Goal: Task Accomplishment & Management: Use online tool/utility

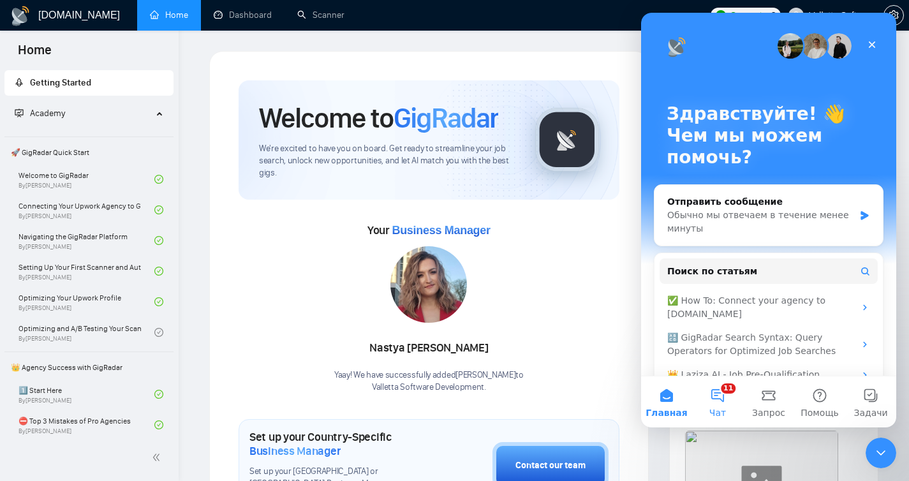
click at [723, 389] on button "11 Чат" at bounding box center [717, 401] width 51 height 51
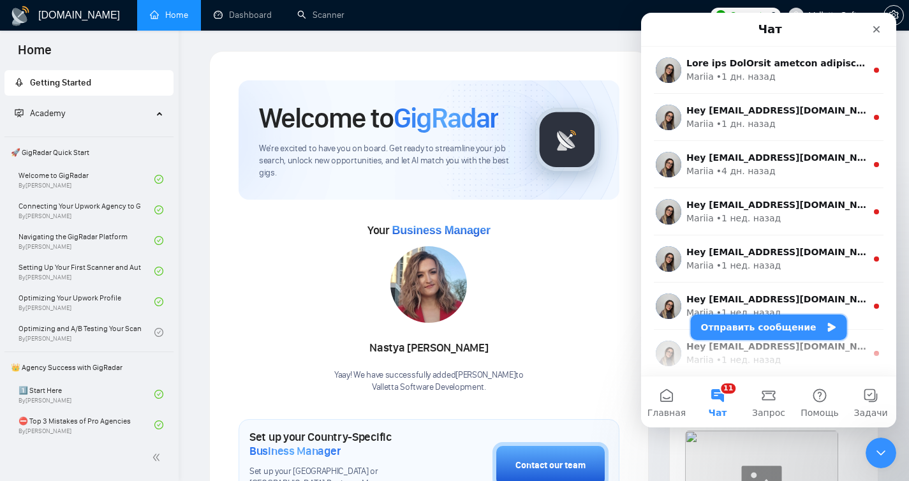
click at [761, 332] on button "Отправить сообщение" at bounding box center [769, 328] width 156 height 26
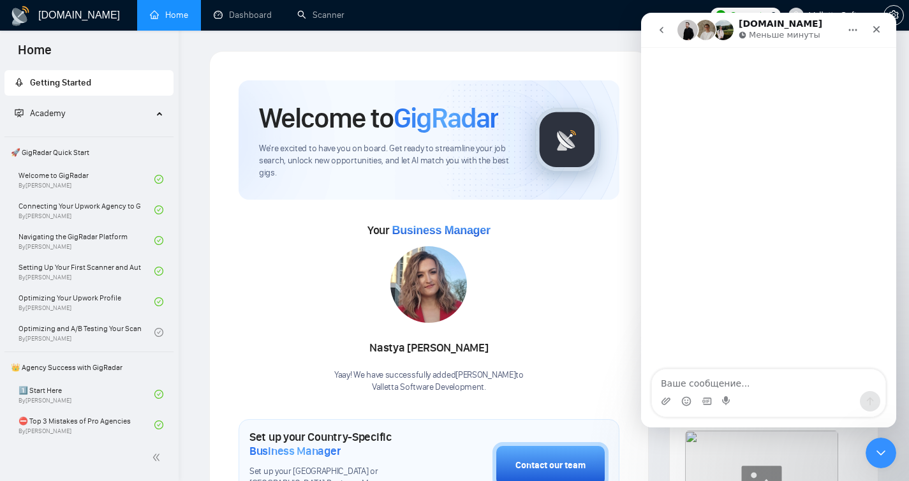
type textarea "Р"
type textarea "Hi there! Hi can we try the new GigRadar CRM?"
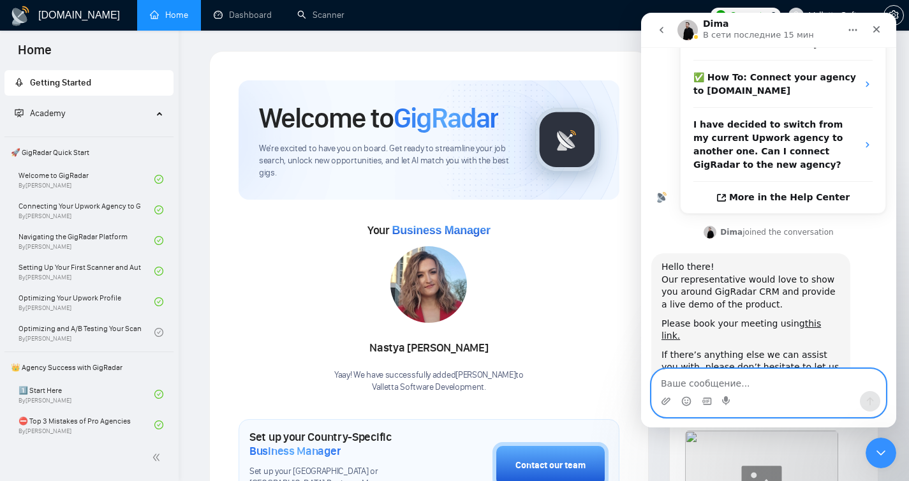
scroll to position [234, 0]
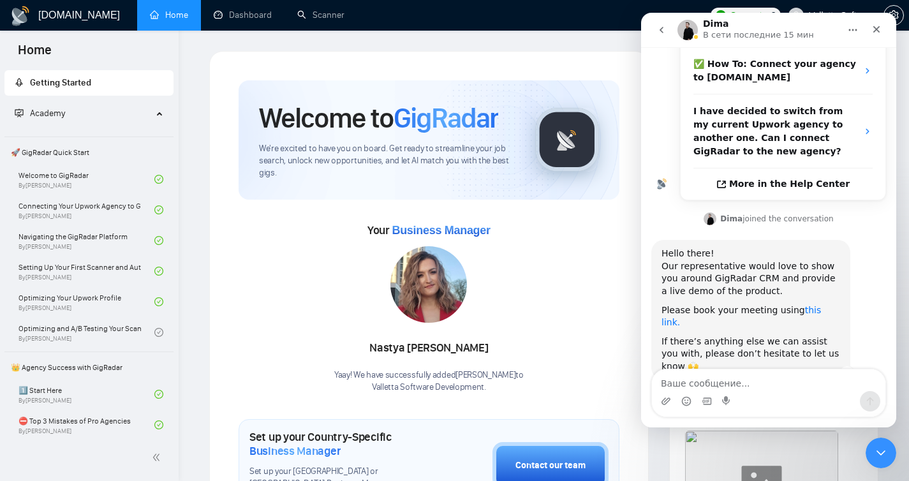
click at [821, 305] on link "this link." at bounding box center [742, 316] width 160 height 23
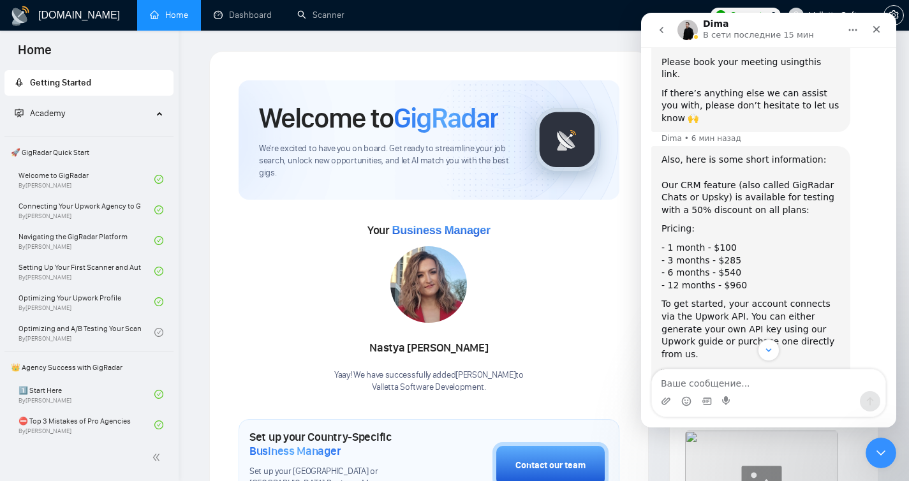
scroll to position [571, 0]
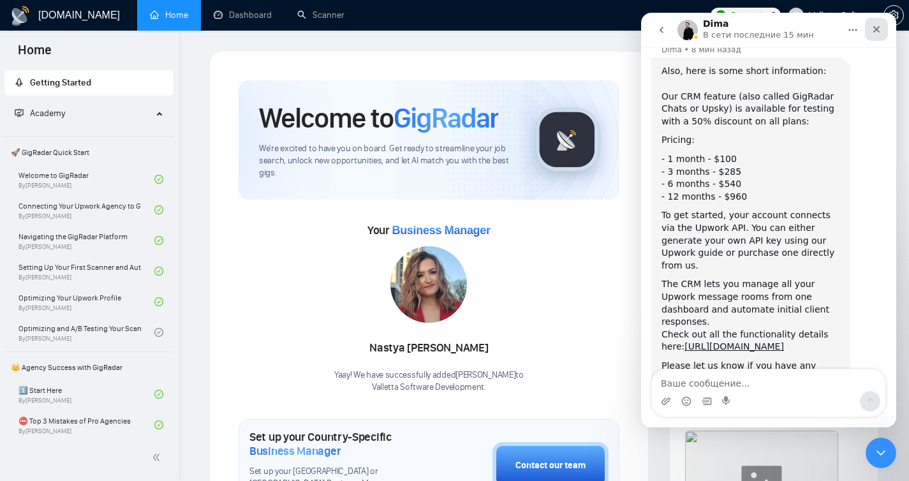
click at [872, 35] on div "Закрыть" at bounding box center [876, 29] width 23 height 23
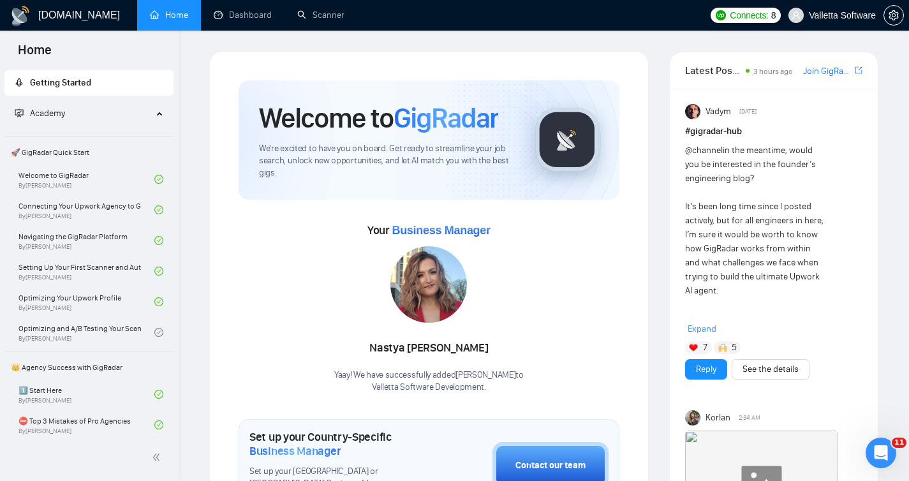
scroll to position [558, 0]
click at [224, 10] on link "Dashboard" at bounding box center [243, 15] width 58 height 11
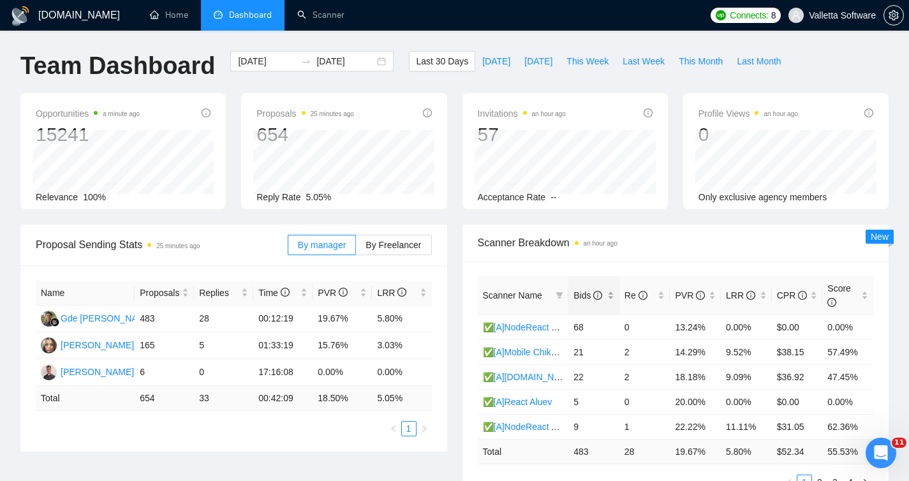
click at [604, 292] on span "Bids" at bounding box center [589, 295] width 31 height 14
click at [603, 292] on span "Bids" at bounding box center [589, 295] width 31 height 14
click at [586, 59] on span "This Week" at bounding box center [588, 61] width 42 height 14
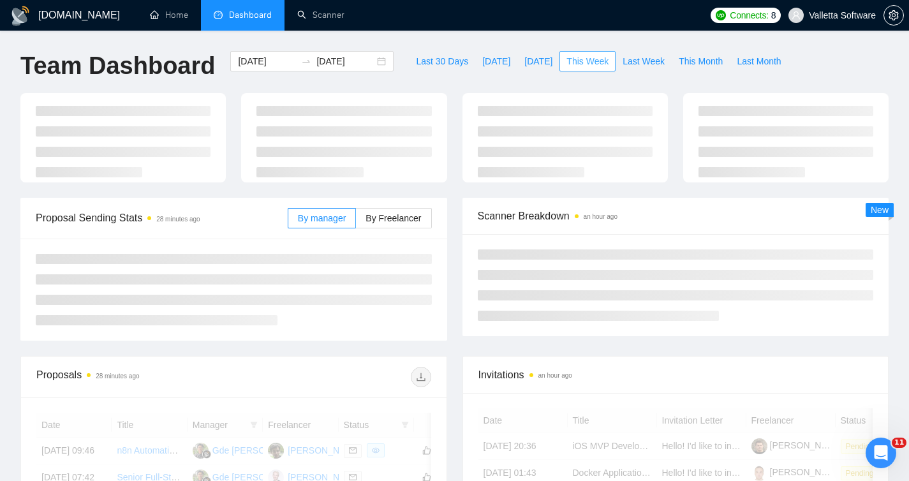
type input "2025-10-13"
type input "2025-10-19"
click at [634, 59] on span "Last Week" at bounding box center [644, 61] width 42 height 14
type input "2025-10-06"
type input "2025-10-12"
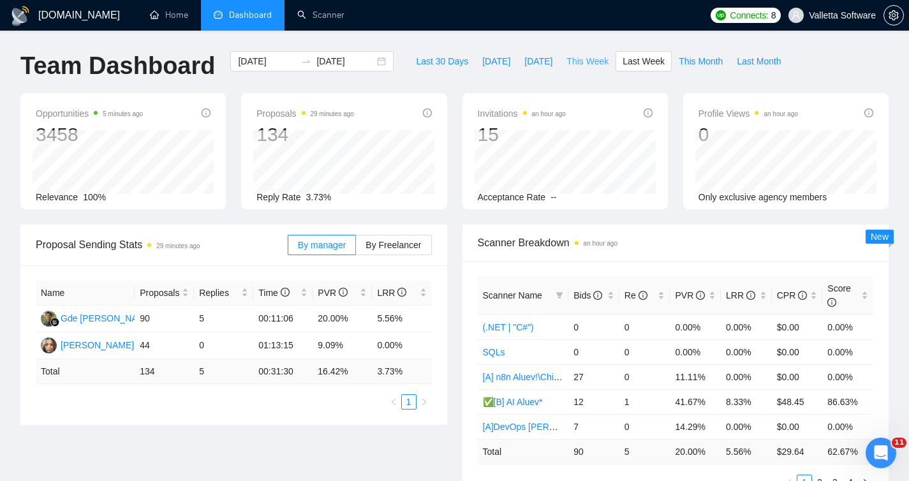
click at [586, 61] on span "This Week" at bounding box center [588, 61] width 42 height 14
type input "2025-10-13"
type input "2025-10-19"
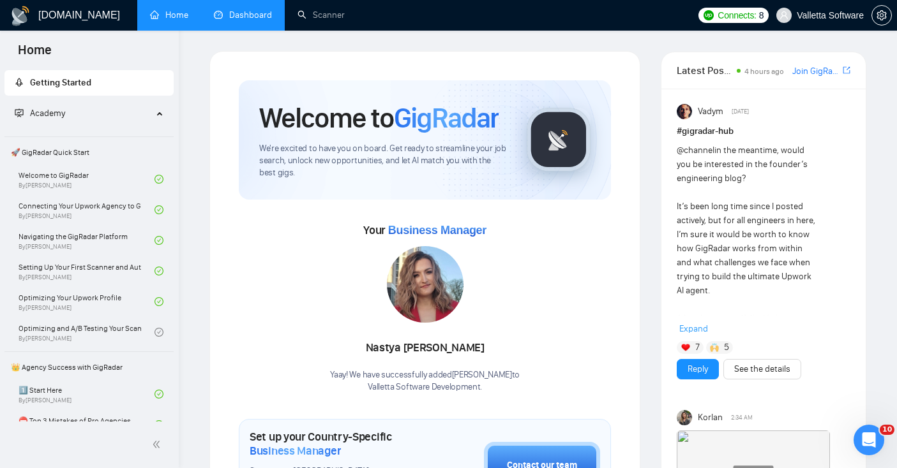
click at [232, 11] on link "Dashboard" at bounding box center [243, 15] width 58 height 11
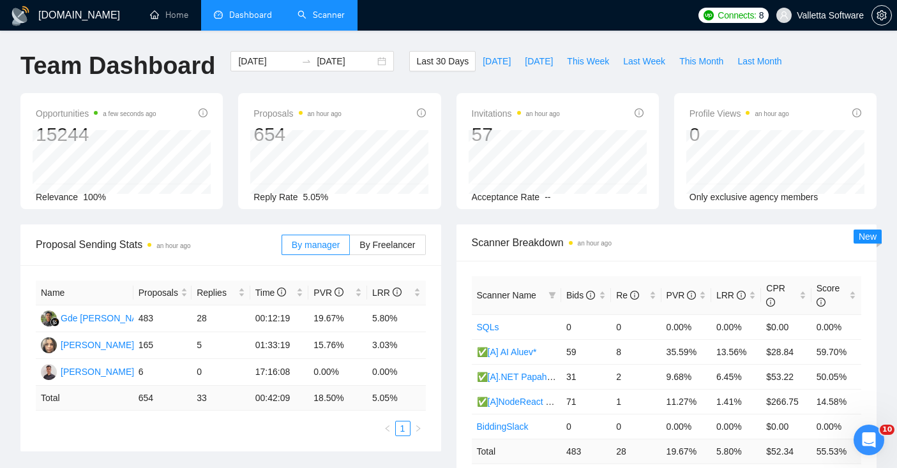
click at [297, 14] on link "Scanner" at bounding box center [320, 15] width 47 height 11
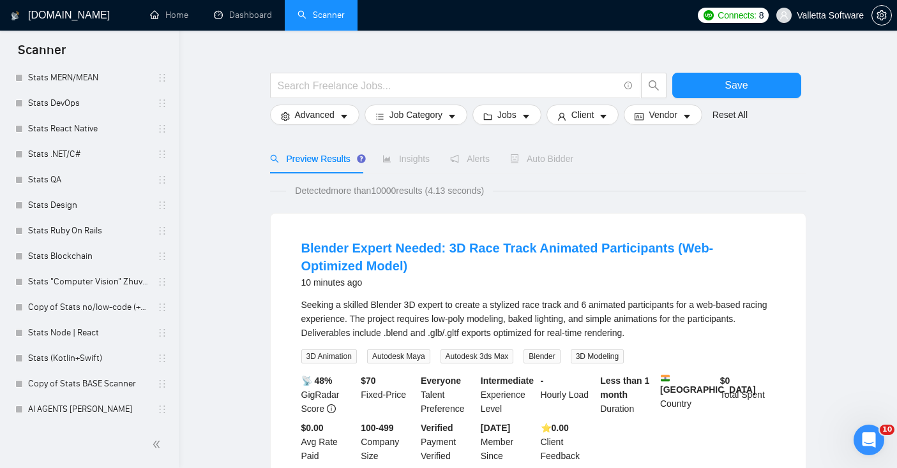
scroll to position [883, 0]
click at [64, 410] on link "AI AGENTS [PERSON_NAME]" at bounding box center [88, 409] width 121 height 26
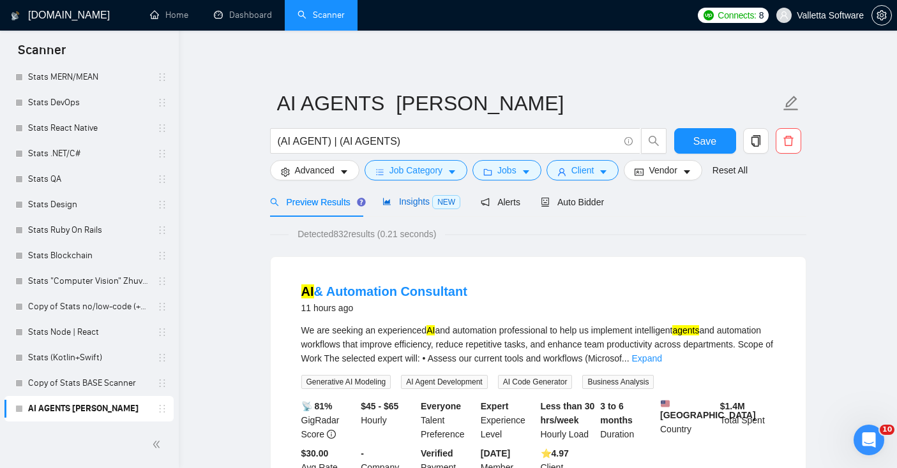
click at [417, 206] on span "Insights NEW" at bounding box center [421, 202] width 78 height 10
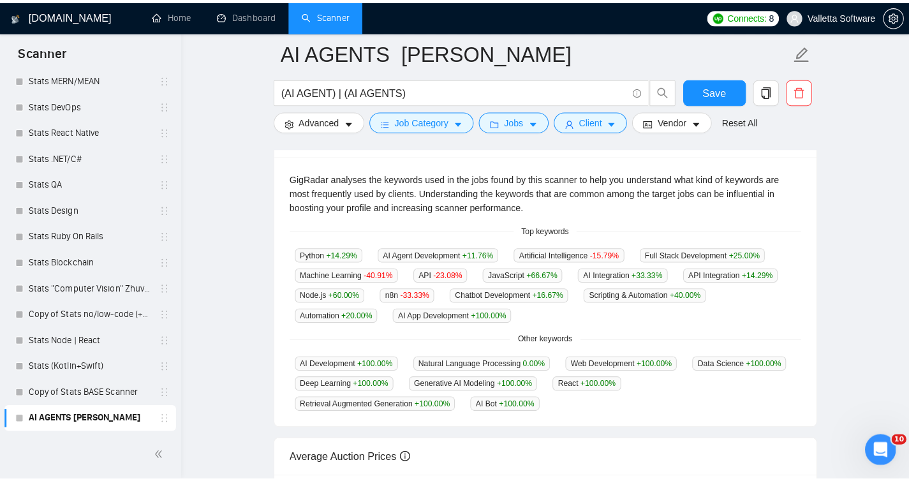
scroll to position [231, 0]
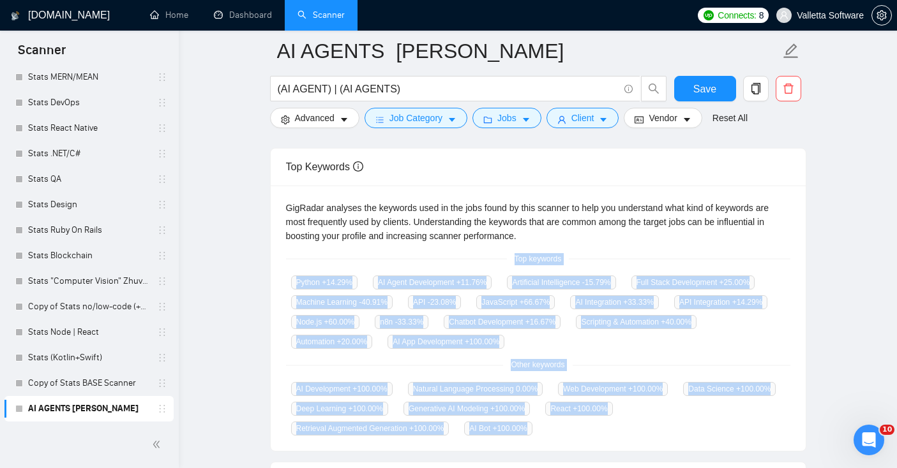
drag, startPoint x: 507, startPoint y: 255, endPoint x: 544, endPoint y: 428, distance: 177.5
click at [544, 428] on div "GigRadar analyses the keywords used in the jobs found by this scanner to help y…" at bounding box center [538, 319] width 535 height 266
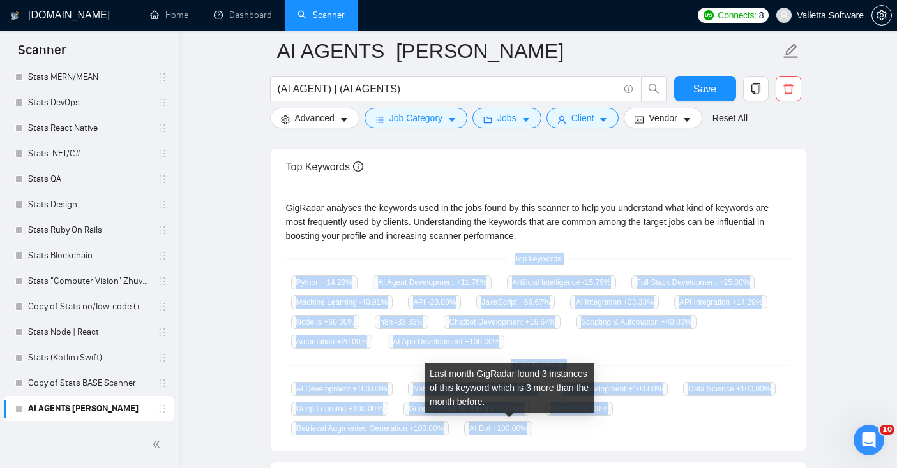
copy div "Top keywords Python +14.29 % AI Agent Development +11.76 % Artificial Intellige…"
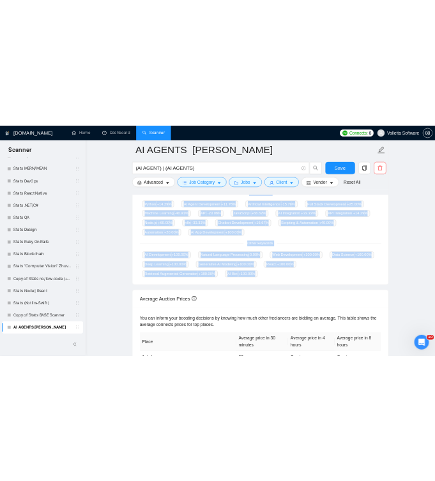
scroll to position [883, 0]
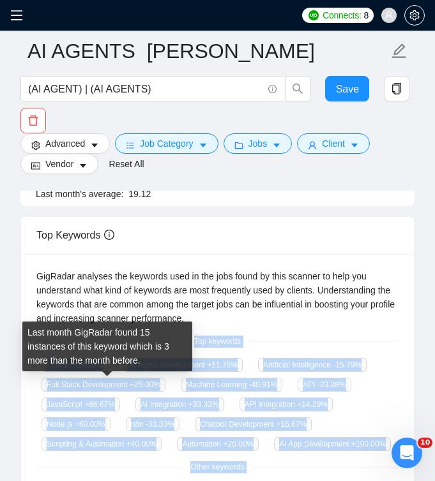
click at [137, 385] on span "+25.00 %" at bounding box center [145, 384] width 31 height 9
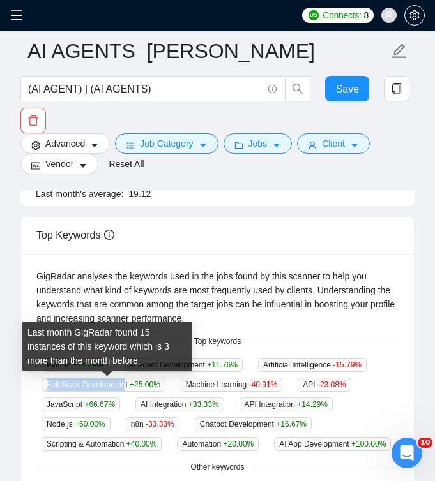
drag, startPoint x: 45, startPoint y: 385, endPoint x: 129, endPoint y: 389, distance: 84.3
click at [129, 389] on span "Full Stack Development +25.00 %" at bounding box center [103, 385] width 124 height 14
copy span "Full Stack Developmen"
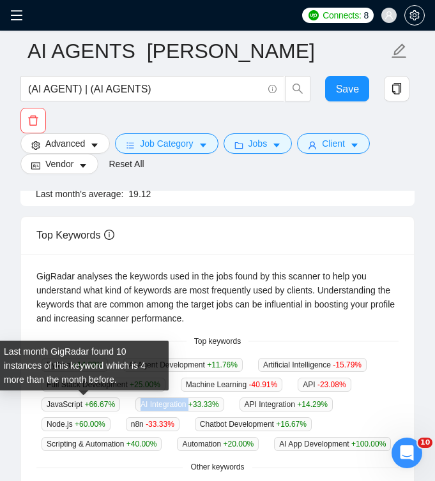
drag, startPoint x: 195, startPoint y: 407, endPoint x: 120, endPoint y: 407, distance: 75.3
click at [120, 407] on div "Python +14.29 % AI Agent Development +11.76 % Artificial Intelligence -15.79 % …" at bounding box center [217, 404] width 362 height 94
copy div "AI Integration"
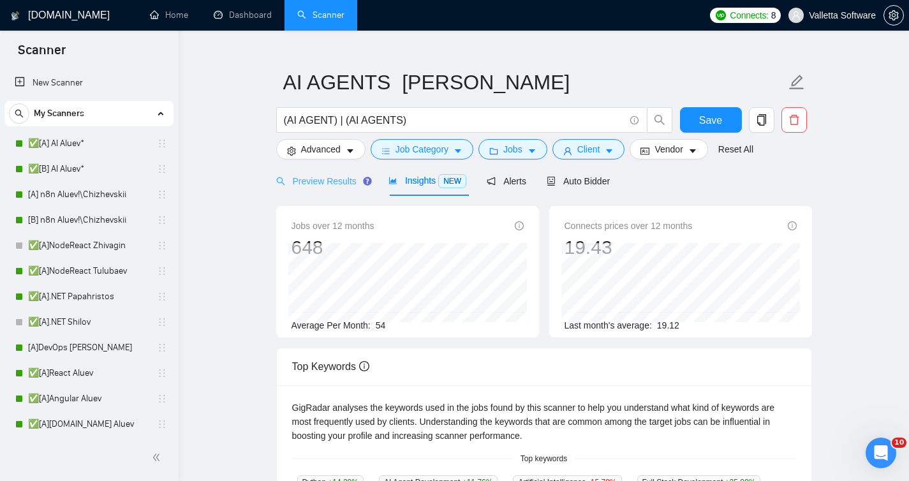
scroll to position [0, 0]
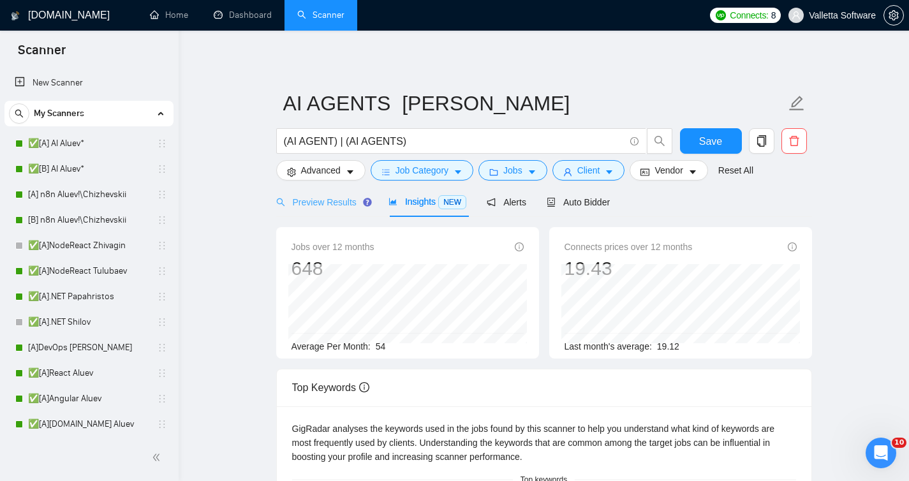
click at [324, 209] on div "Preview Results" at bounding box center [322, 202] width 92 height 30
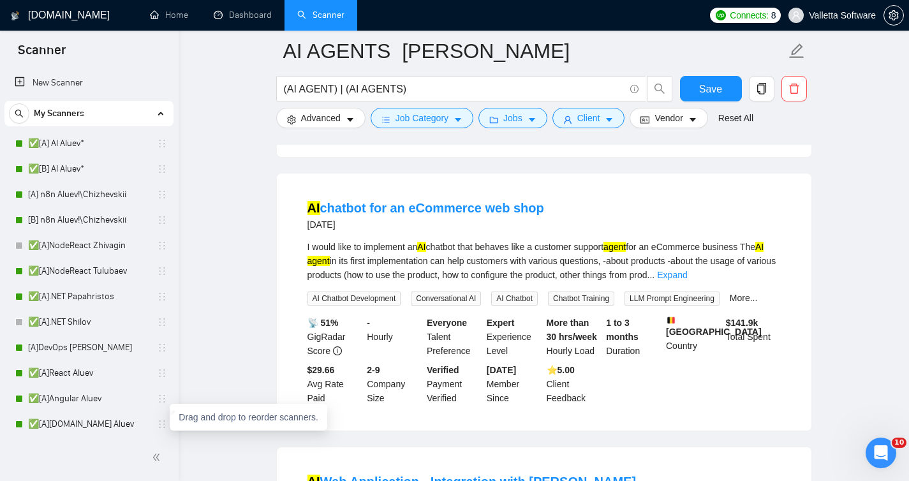
scroll to position [523, 0]
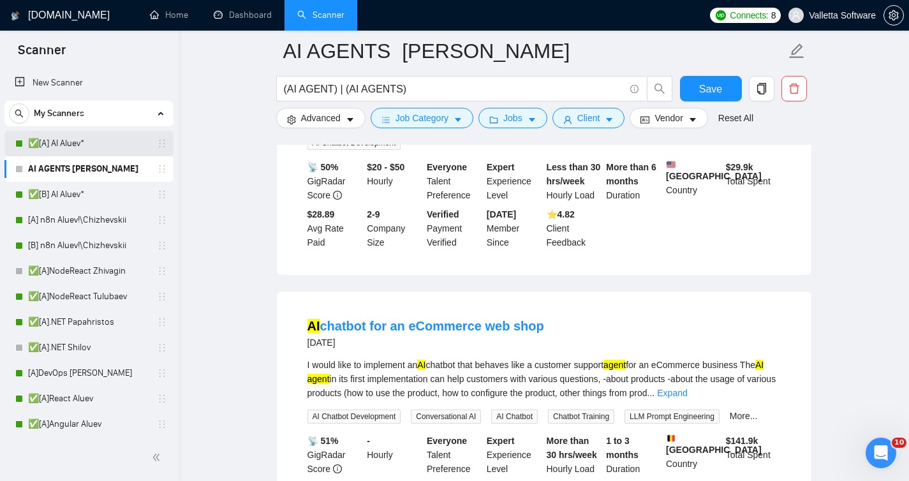
click at [120, 149] on link "✅[A] AI Aluev*" at bounding box center [88, 144] width 121 height 26
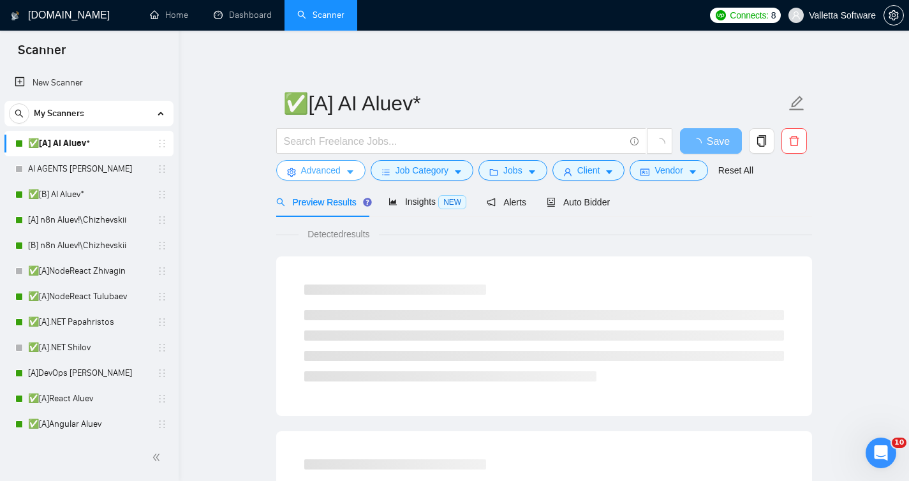
click at [361, 168] on button "Advanced" at bounding box center [320, 170] width 89 height 20
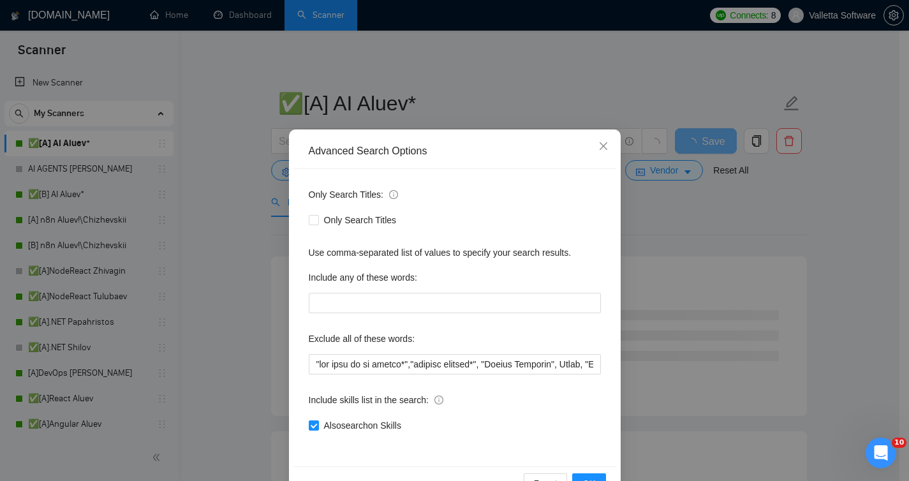
scroll to position [26, 0]
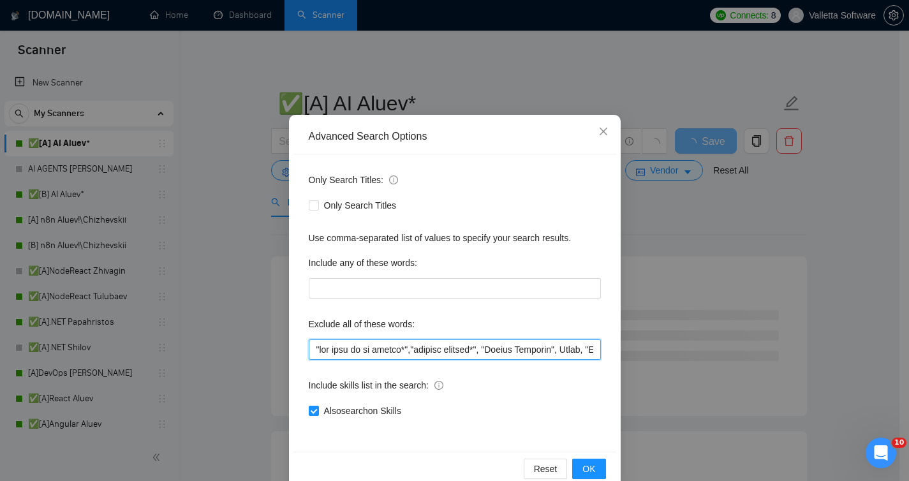
click at [444, 358] on input "text" at bounding box center [455, 349] width 292 height 20
click at [219, 295] on div "Advanced Search Options Only Search Titles: Only Search Titles Use comma-separa…" at bounding box center [454, 240] width 909 height 481
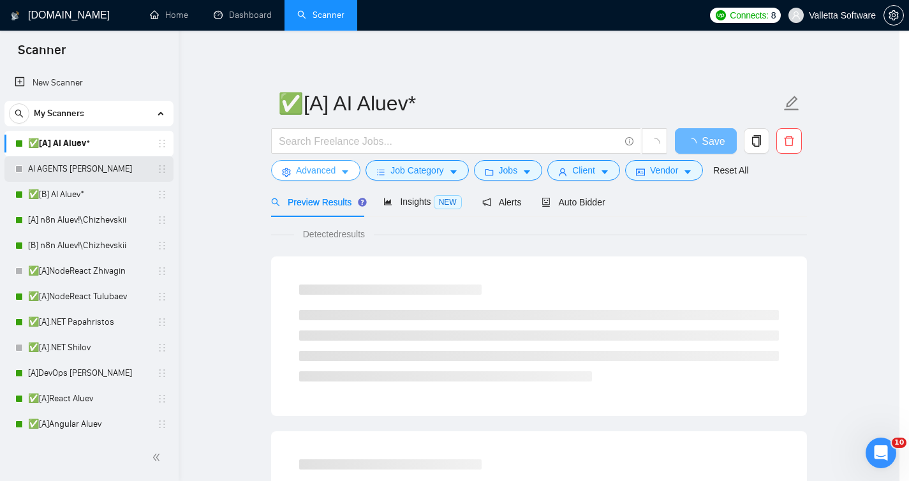
scroll to position [0, 0]
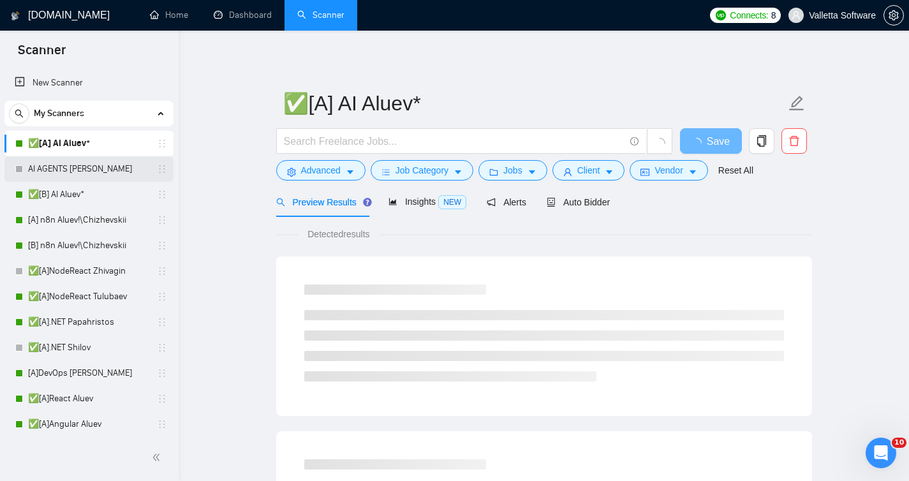
click at [90, 163] on link "AI AGENTS [PERSON_NAME]" at bounding box center [88, 169] width 121 height 26
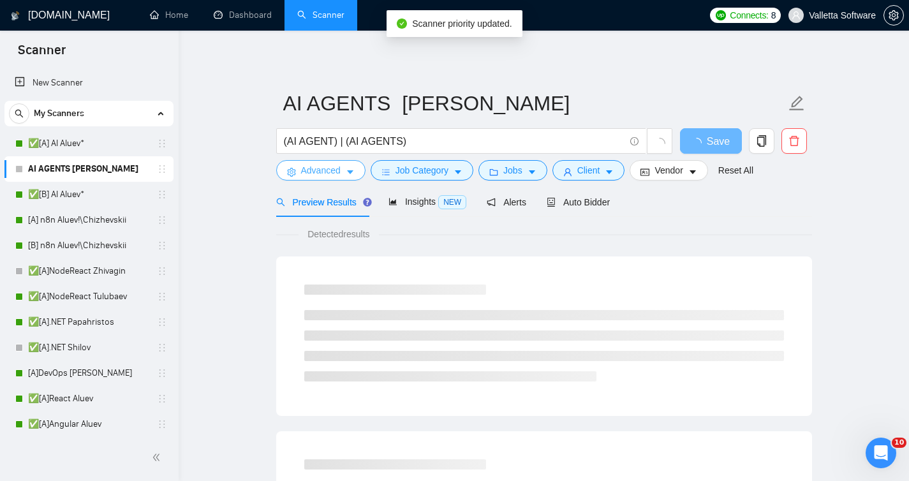
click at [343, 175] on button "Advanced" at bounding box center [320, 170] width 89 height 20
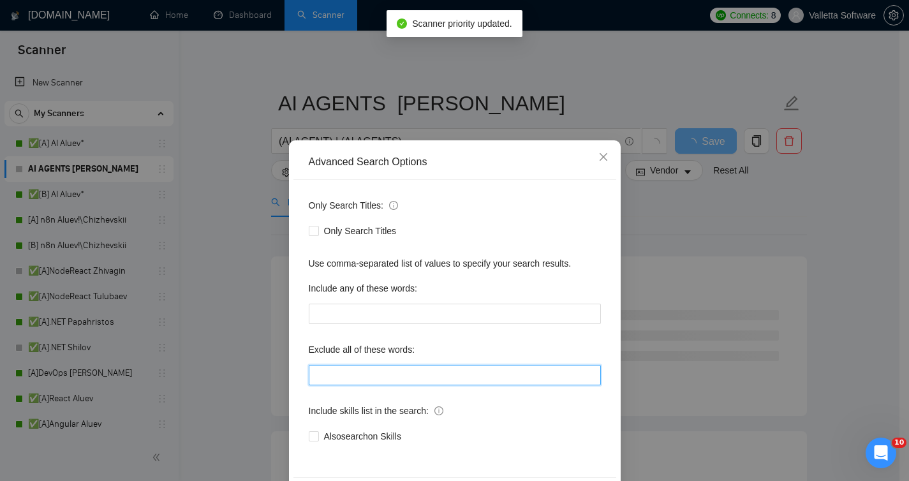
click at [409, 379] on input "text" at bounding box center [455, 375] width 292 height 20
paste input ""lor ipsu do si ametco*","adipisc elitsed*", "Doeius Temporin", Utlab, "EtdolOr…"
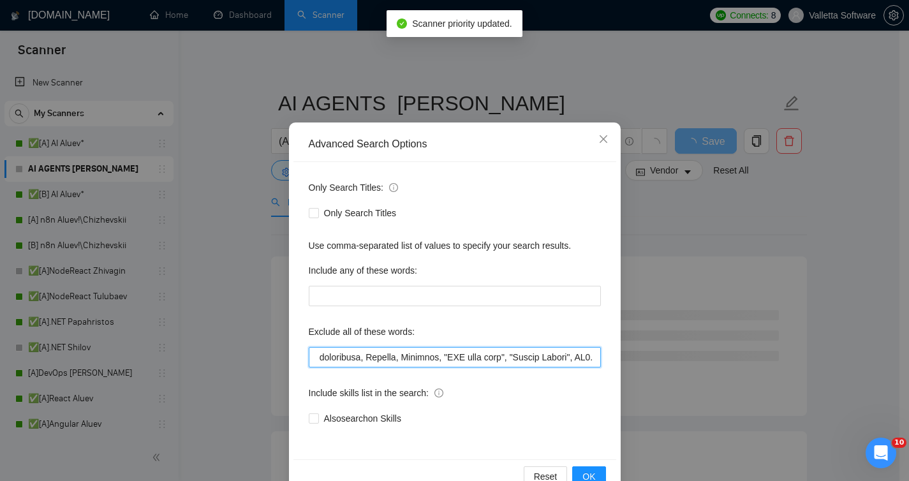
scroll to position [50, 0]
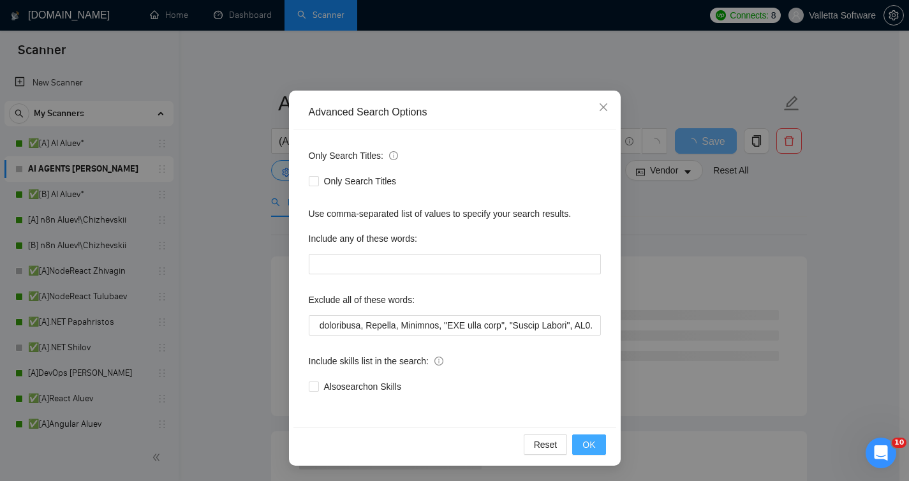
click at [596, 442] on button "OK" at bounding box center [588, 445] width 33 height 20
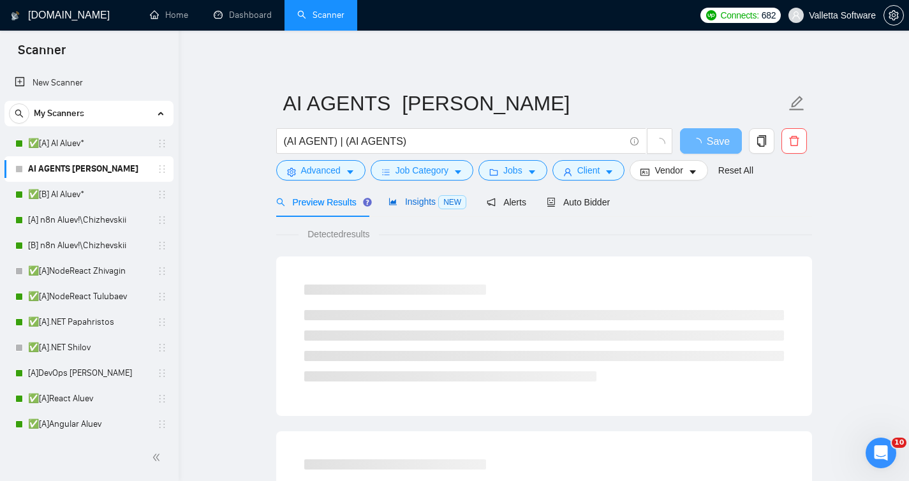
click at [429, 204] on span "Insights NEW" at bounding box center [428, 202] width 78 height 10
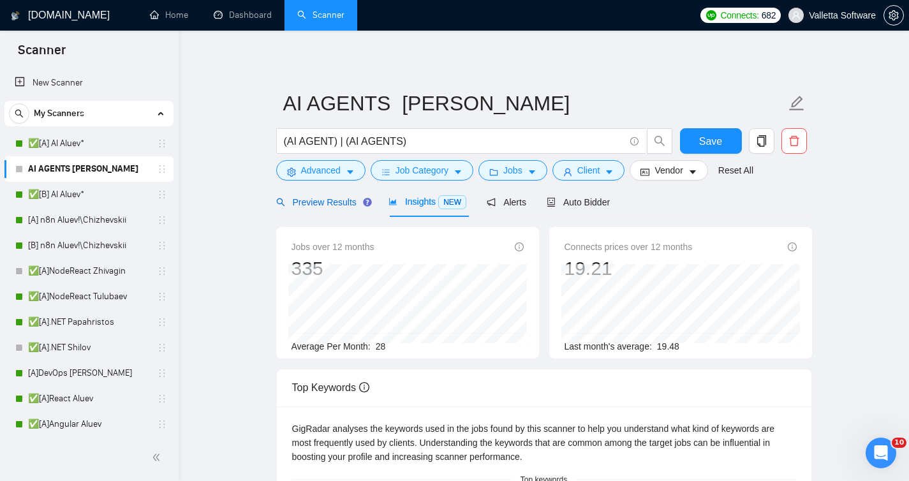
click at [310, 204] on span "Preview Results" at bounding box center [322, 202] width 92 height 10
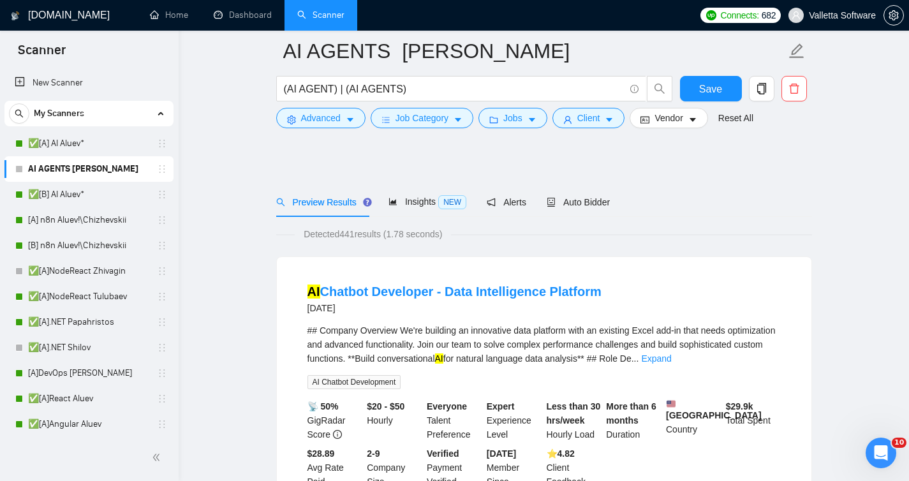
scroll to position [419, 0]
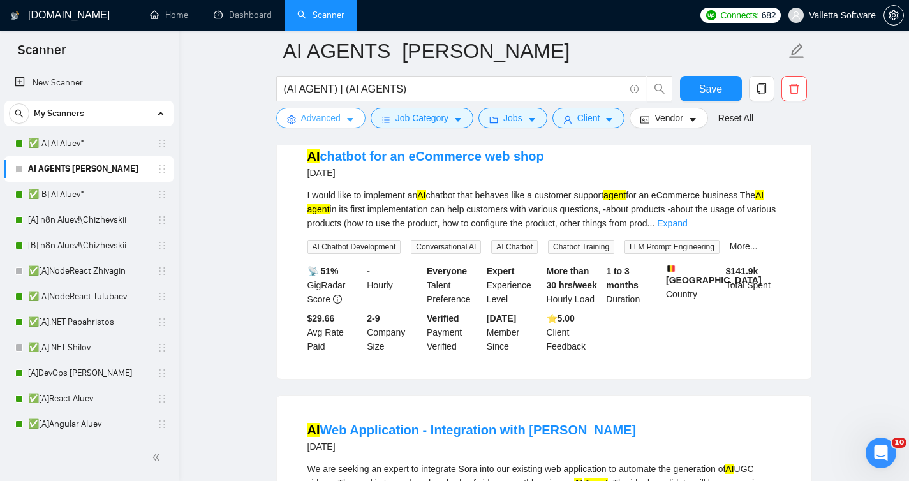
click at [342, 115] on button "Advanced" at bounding box center [320, 118] width 89 height 20
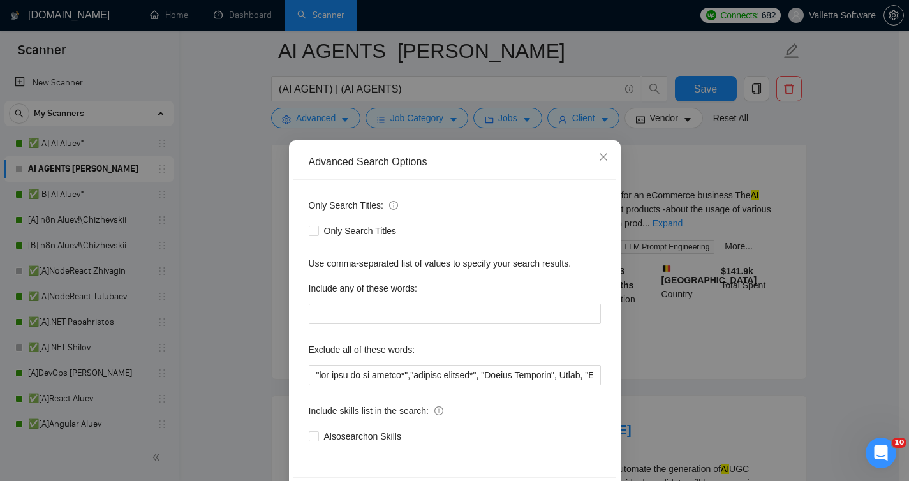
scroll to position [26, 0]
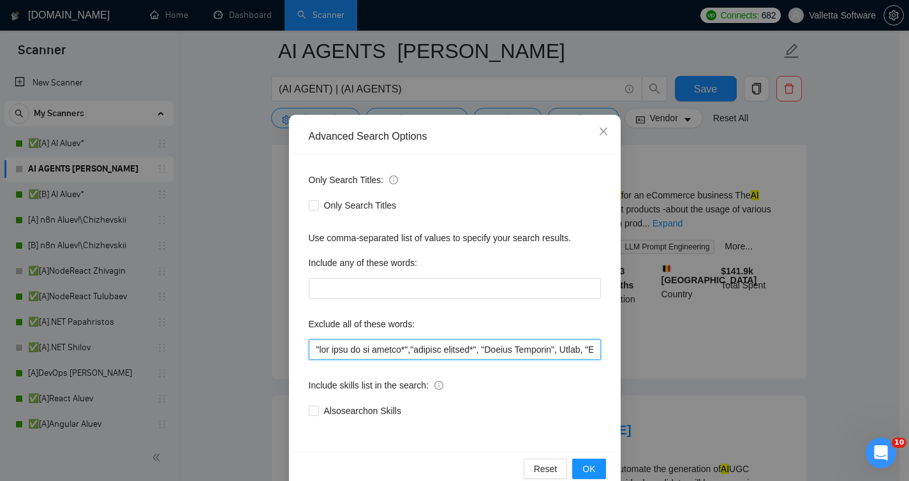
click at [429, 356] on input "text" at bounding box center [455, 349] width 292 height 20
drag, startPoint x: 429, startPoint y: 356, endPoint x: 716, endPoint y: 356, distance: 287.1
click at [716, 356] on div "Advanced Search Options Only Search Titles: Only Search Titles Use comma-separa…" at bounding box center [454, 240] width 909 height 481
click at [567, 357] on input "text" at bounding box center [455, 349] width 292 height 20
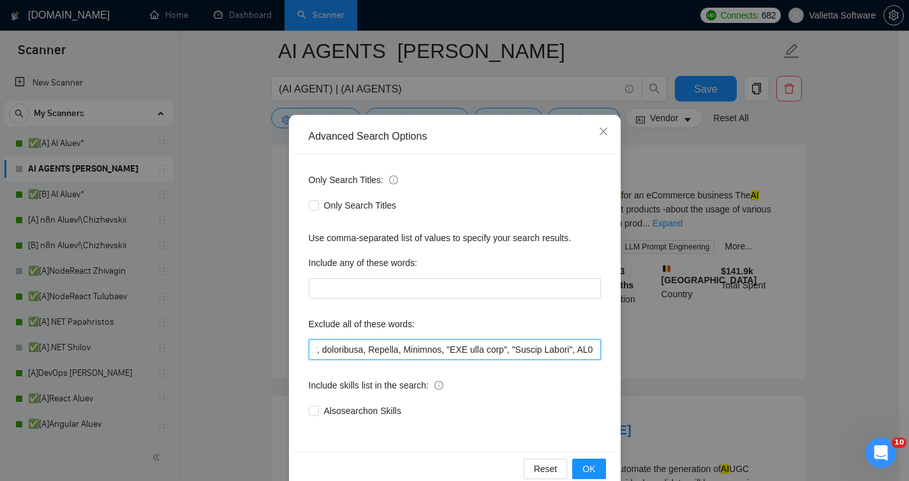
scroll to position [0, 0]
type input ""lor ipsu do si ametco*","adipisc elitsed*", "Doeius Temporin", Utlab, "EtdolOr…"
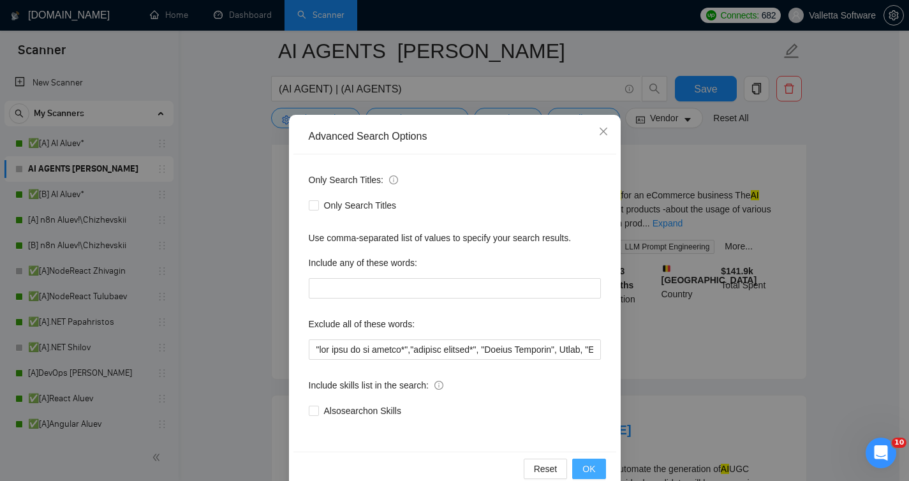
click at [591, 466] on button "OK" at bounding box center [588, 469] width 33 height 20
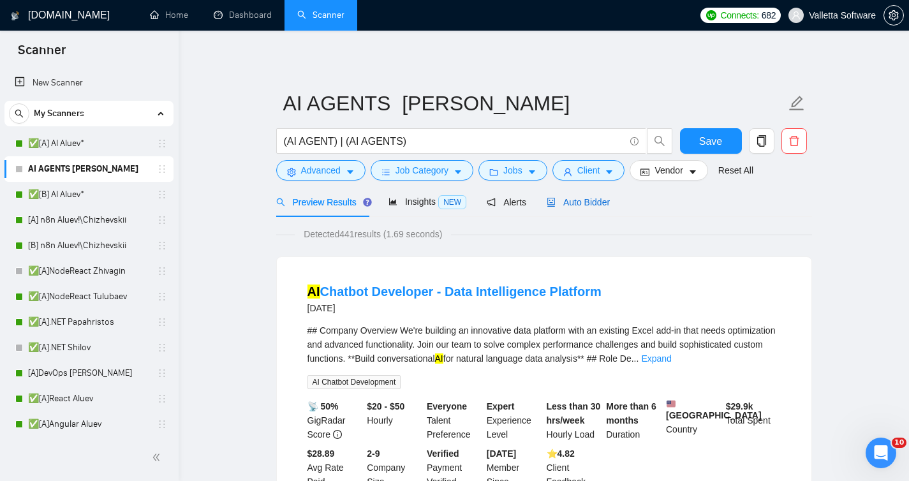
click at [577, 195] on div "Auto Bidder" at bounding box center [578, 202] width 63 height 14
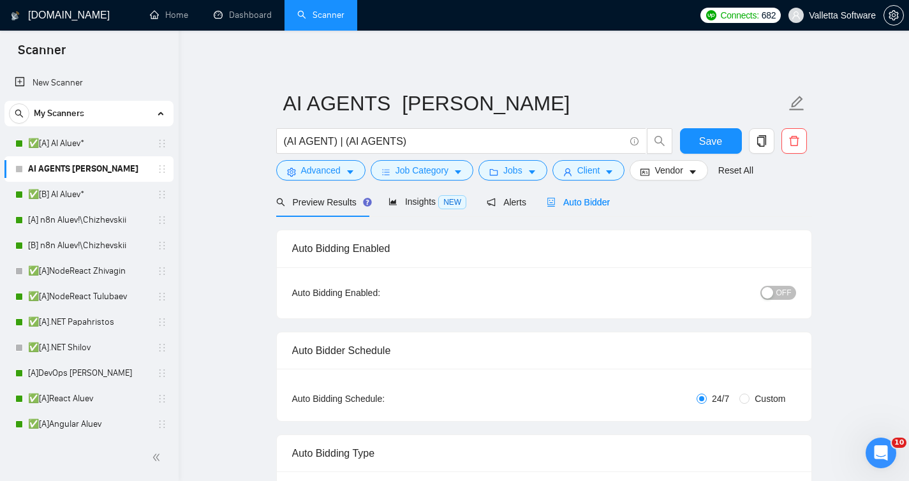
click at [794, 302] on div "OFF" at bounding box center [712, 293] width 168 height 20
click at [780, 292] on span "OFF" at bounding box center [784, 293] width 15 height 14
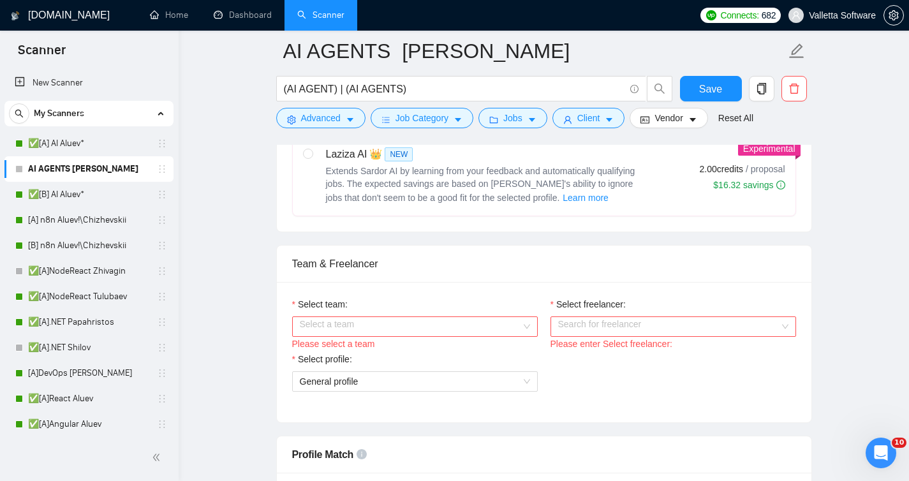
scroll to position [554, 0]
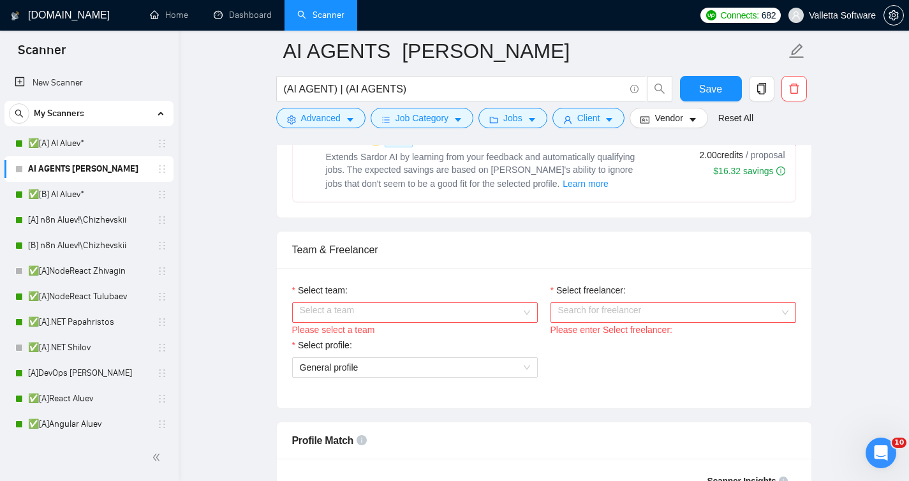
click at [463, 304] on input "Select team:" at bounding box center [410, 312] width 221 height 19
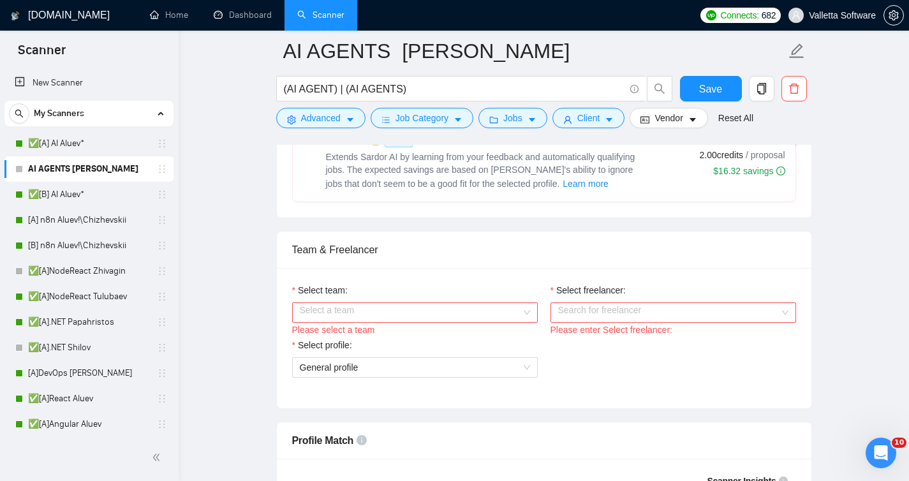
click at [443, 332] on div "Please select a team" at bounding box center [415, 330] width 246 height 14
click at [458, 315] on input "Select team:" at bounding box center [410, 312] width 221 height 19
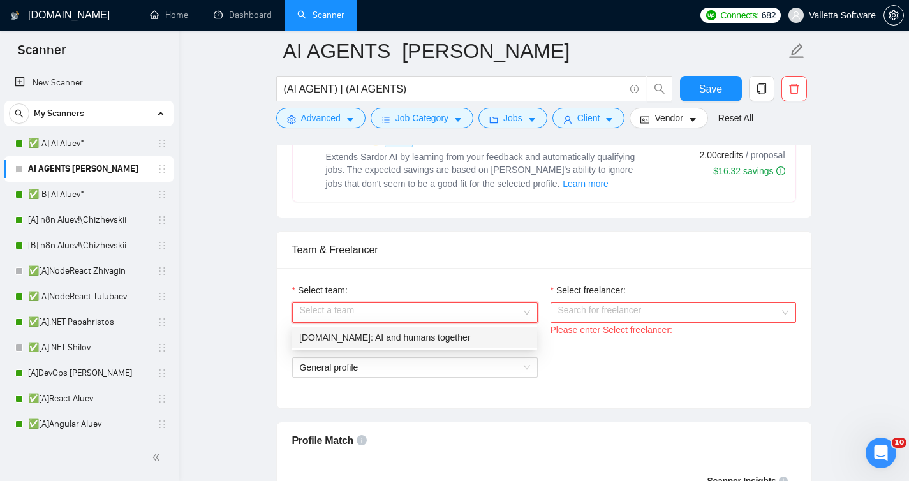
click at [447, 333] on div "[DOMAIN_NAME]: AI and humans together" at bounding box center [414, 338] width 230 height 14
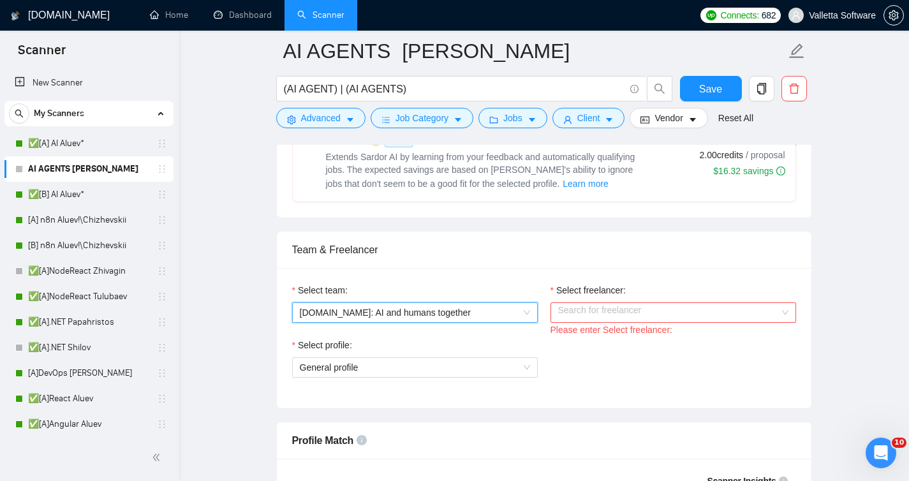
click at [593, 296] on label "Select freelancer:" at bounding box center [588, 290] width 75 height 14
click at [593, 303] on input "Select freelancer:" at bounding box center [668, 312] width 221 height 19
click at [604, 307] on input "Select freelancer:" at bounding box center [668, 312] width 221 height 19
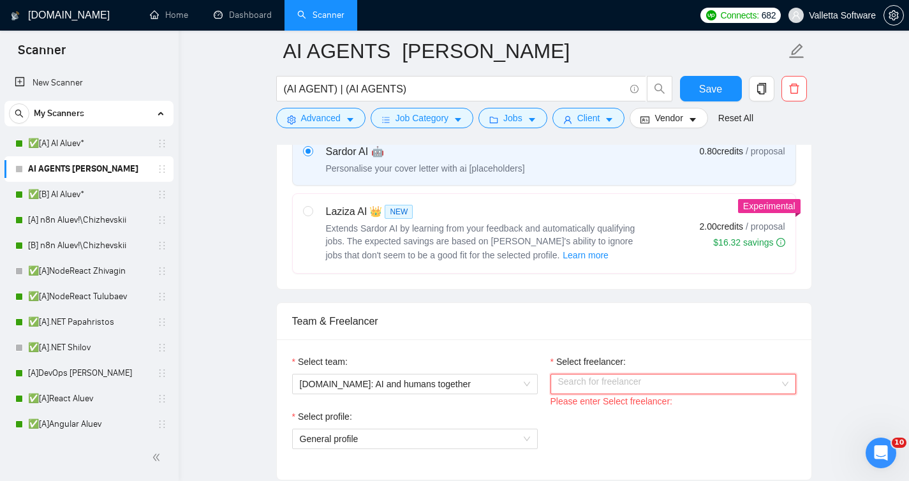
scroll to position [607, 0]
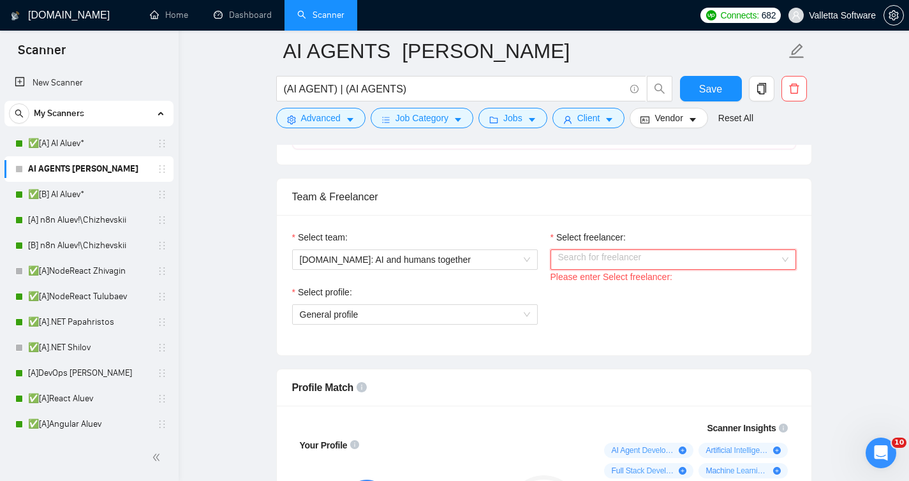
click at [634, 272] on div "Please enter Select freelancer:" at bounding box center [674, 277] width 246 height 14
click at [632, 267] on input "Select freelancer:" at bounding box center [668, 259] width 221 height 19
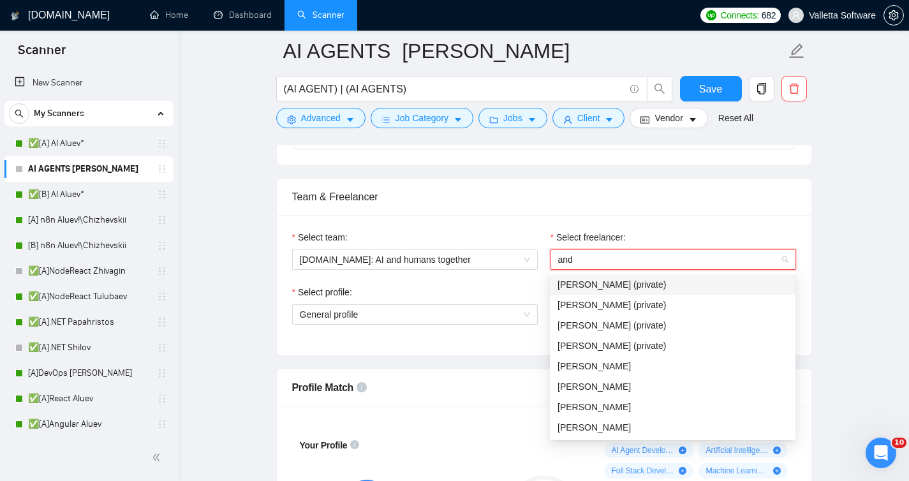
type input "andr"
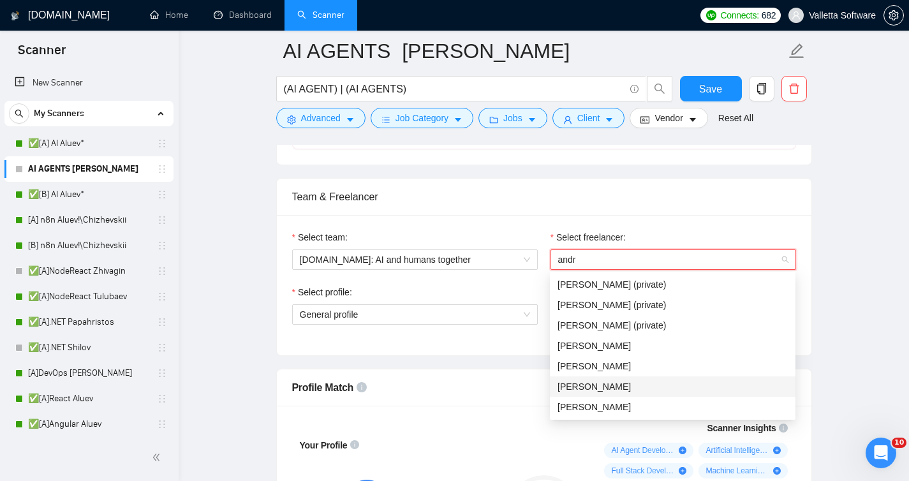
click at [660, 388] on div "[PERSON_NAME]" at bounding box center [673, 387] width 230 height 14
click at [534, 231] on div "Select team:" at bounding box center [415, 239] width 246 height 19
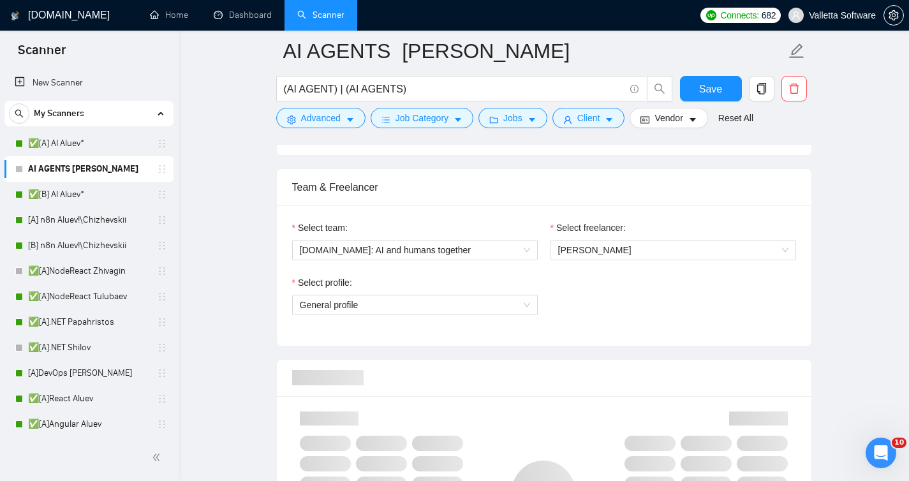
scroll to position [630, 0]
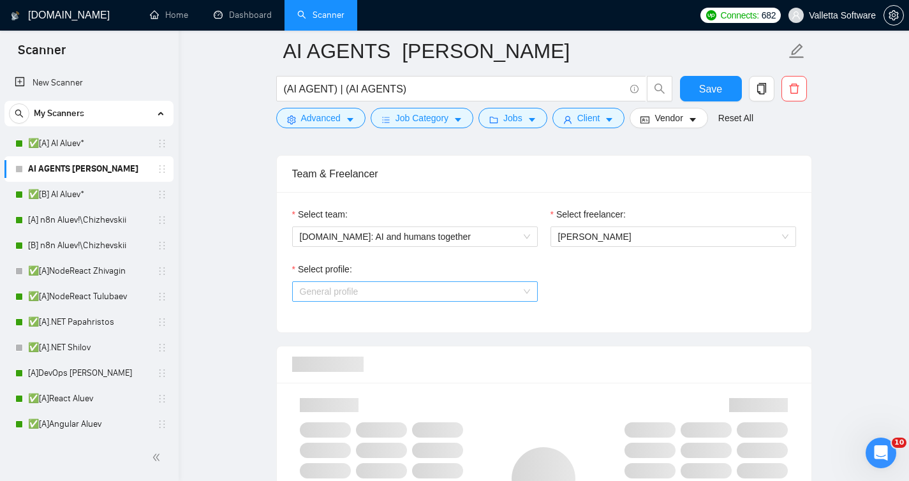
click at [516, 285] on span "General profile" at bounding box center [415, 291] width 230 height 19
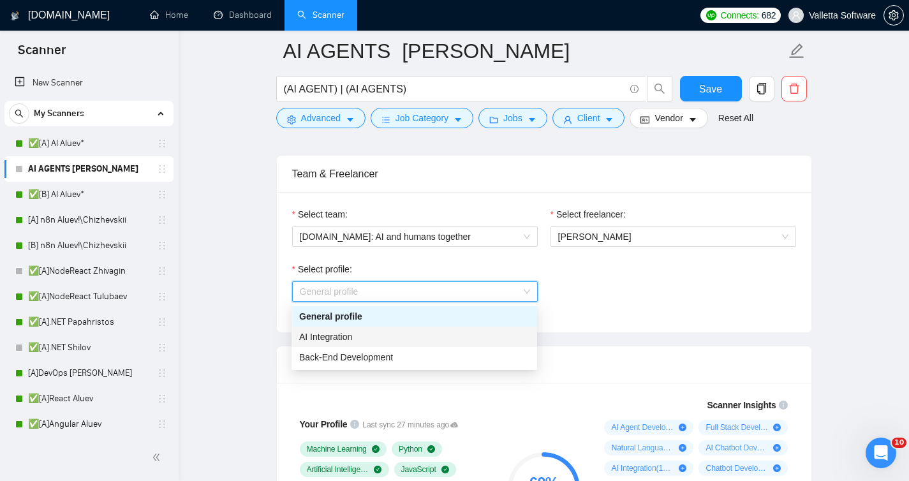
click at [422, 330] on div "AI Integration" at bounding box center [414, 337] width 230 height 14
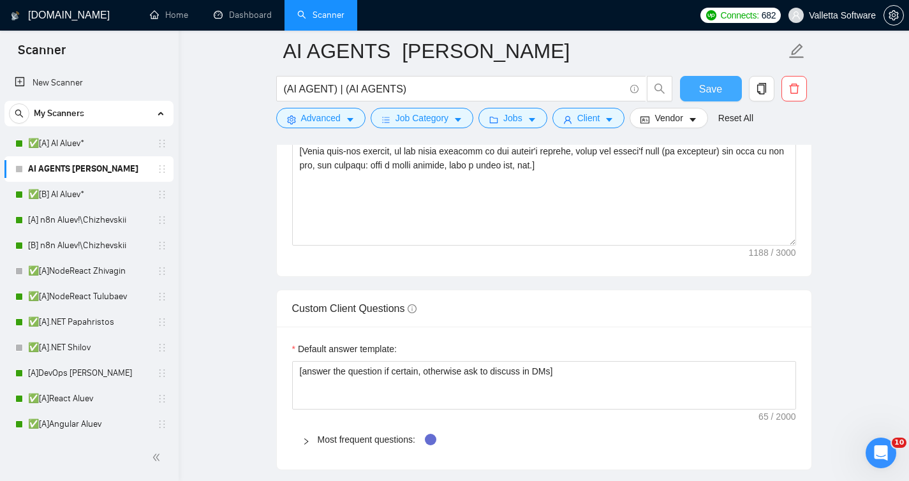
scroll to position [1208, 0]
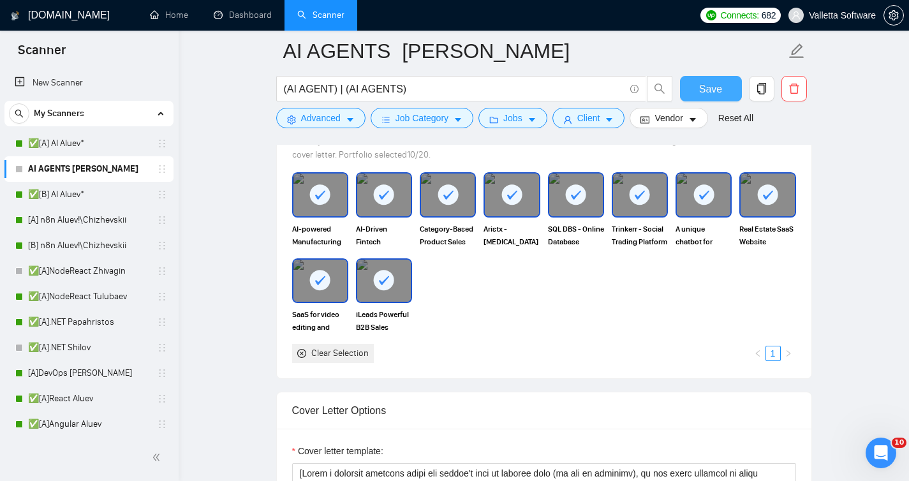
click at [716, 82] on span "Save" at bounding box center [710, 89] width 23 height 16
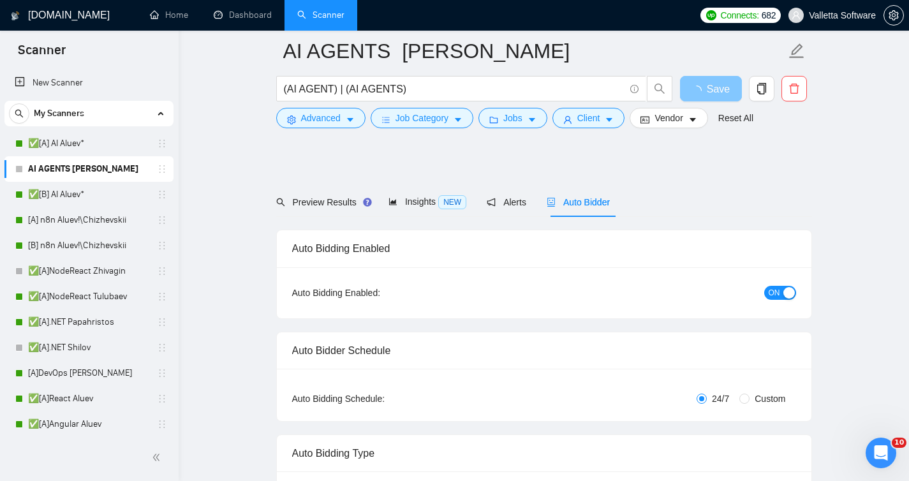
scroll to position [905, 0]
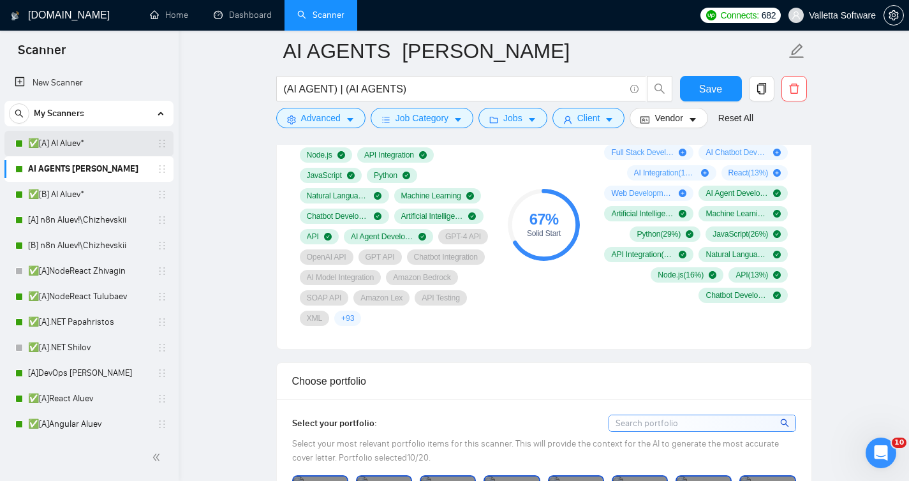
click at [87, 144] on link "✅[A] AI Aluev*" at bounding box center [88, 144] width 121 height 26
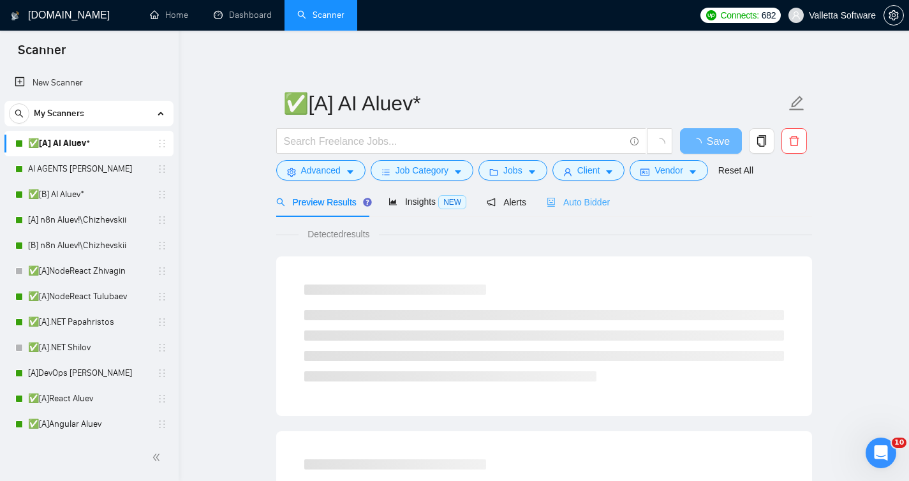
click at [578, 211] on div "Auto Bidder" at bounding box center [578, 202] width 63 height 30
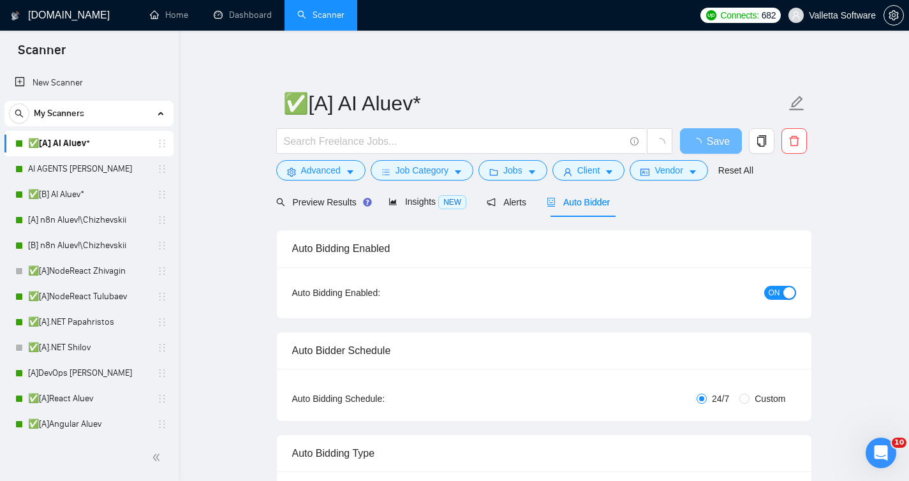
radio input "false"
radio input "true"
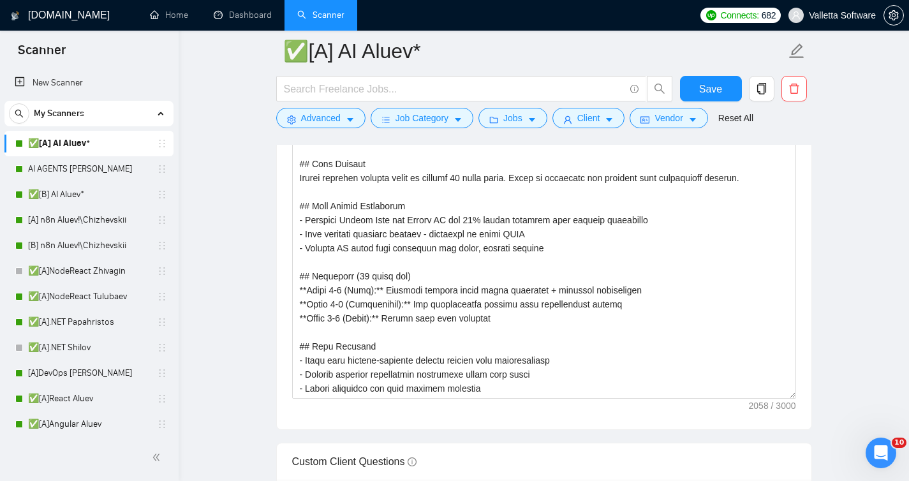
scroll to position [1887, 0]
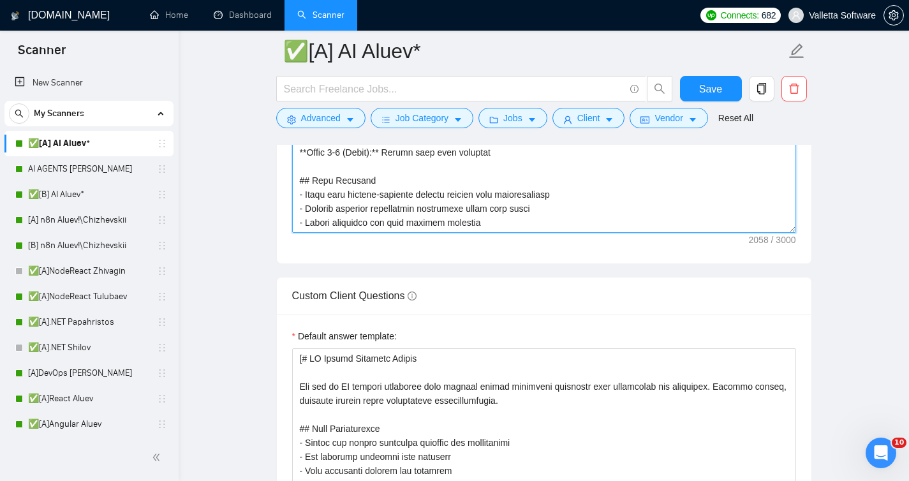
click at [493, 227] on textarea "Cover letter template:" at bounding box center [544, 89] width 504 height 287
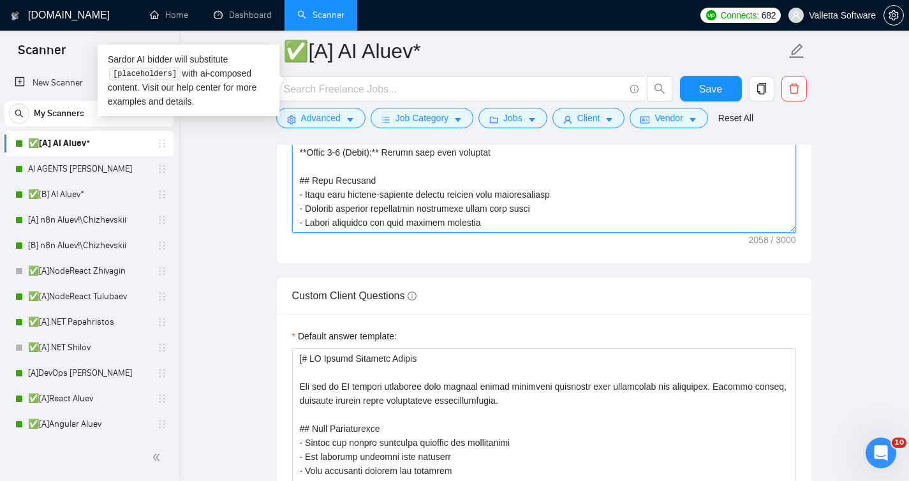
click at [496, 193] on textarea "Cover letter template:" at bounding box center [544, 89] width 504 height 287
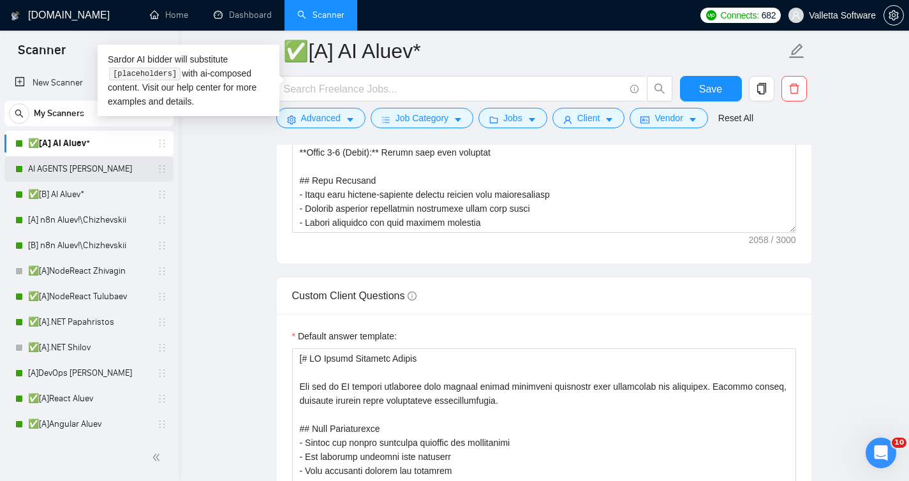
click at [77, 172] on link "AI AGENTS [PERSON_NAME]" at bounding box center [88, 169] width 121 height 26
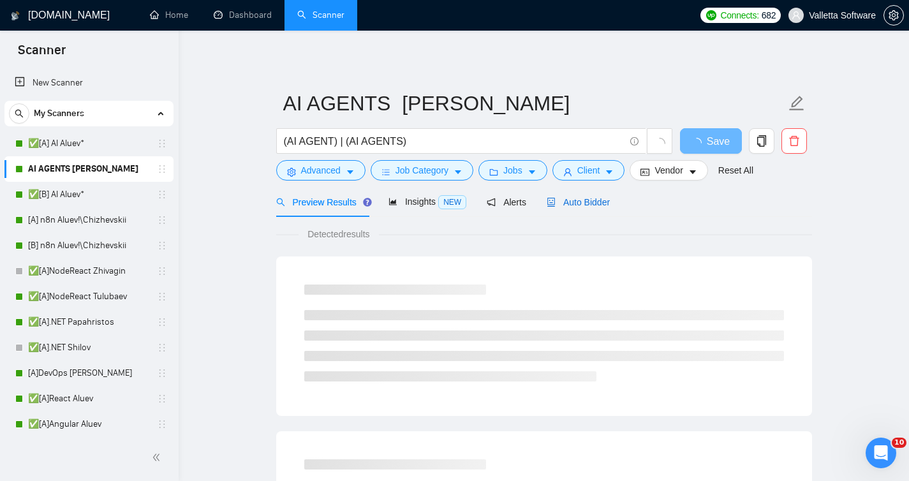
click at [605, 203] on span "Auto Bidder" at bounding box center [578, 202] width 63 height 10
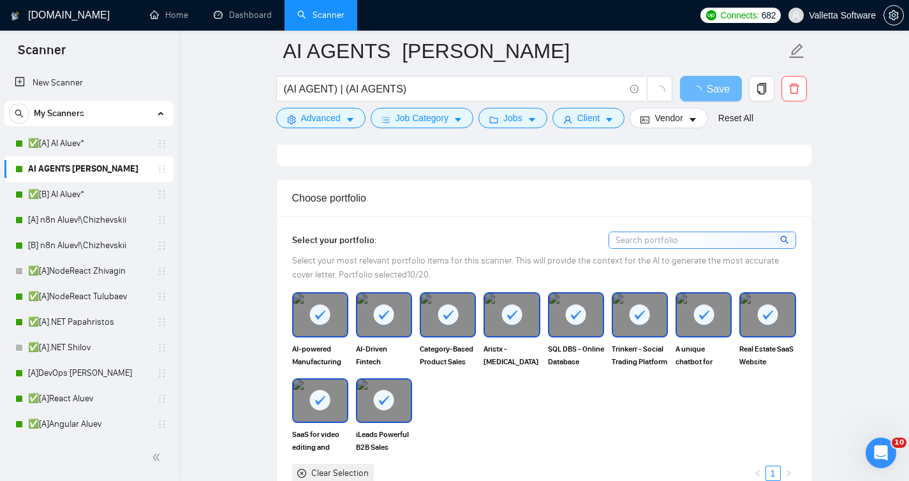
scroll to position [1322, 0]
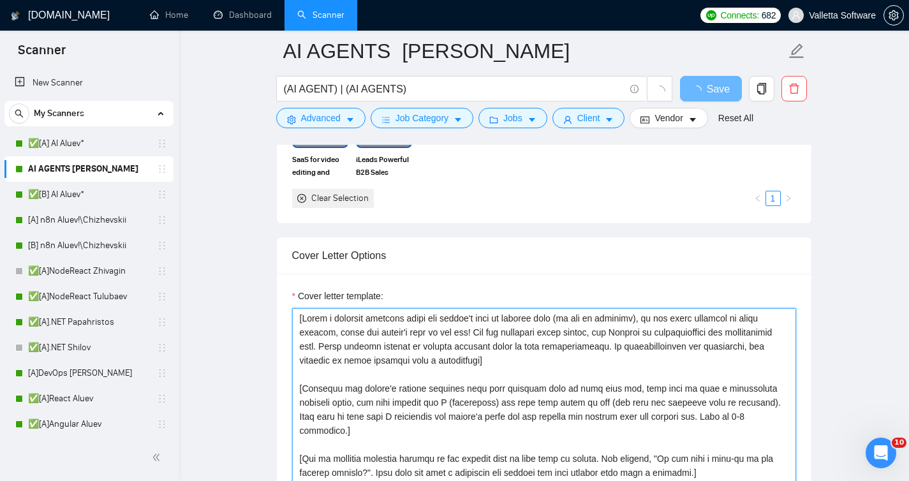
click at [558, 344] on textarea "Cover letter template:" at bounding box center [544, 451] width 504 height 287
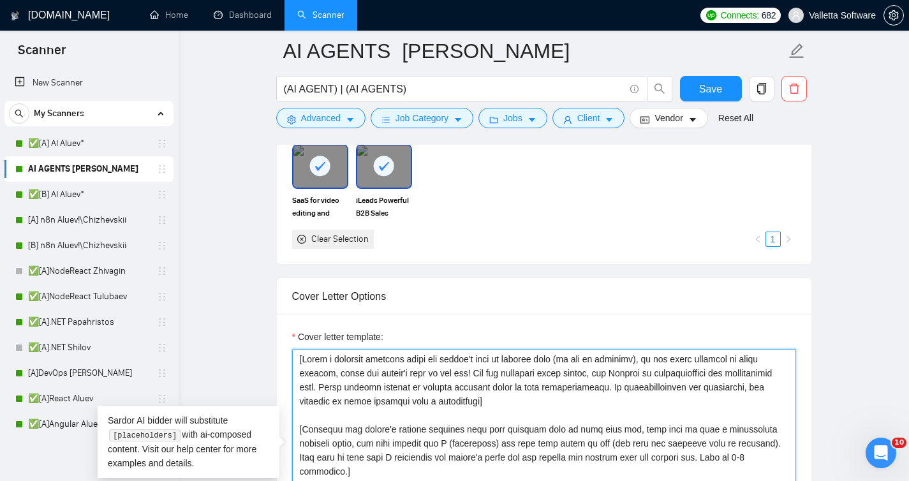
paste textarea "You are an elite Upwork strategist with 10%+ conversion rates. Craft ultra-conc…"
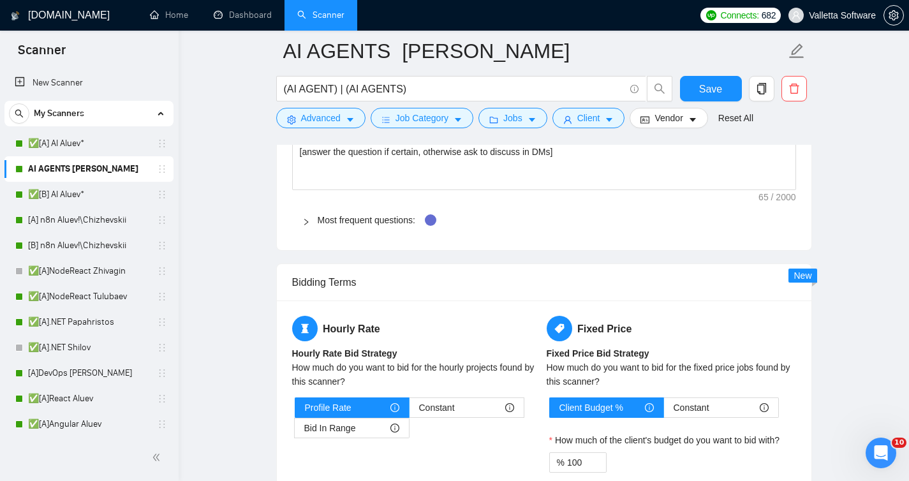
scroll to position [1919, 0]
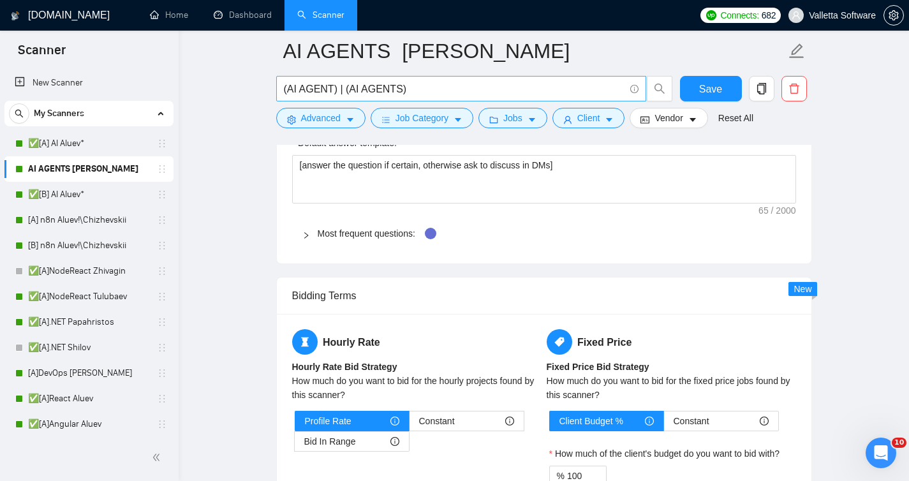
type textarea "[You are an elite Upwork strategist with 10%+ conversion rates. Craft ultra-con…"
click at [331, 87] on input "(AI AGENT) | (AI AGENTS)" at bounding box center [454, 89] width 341 height 16
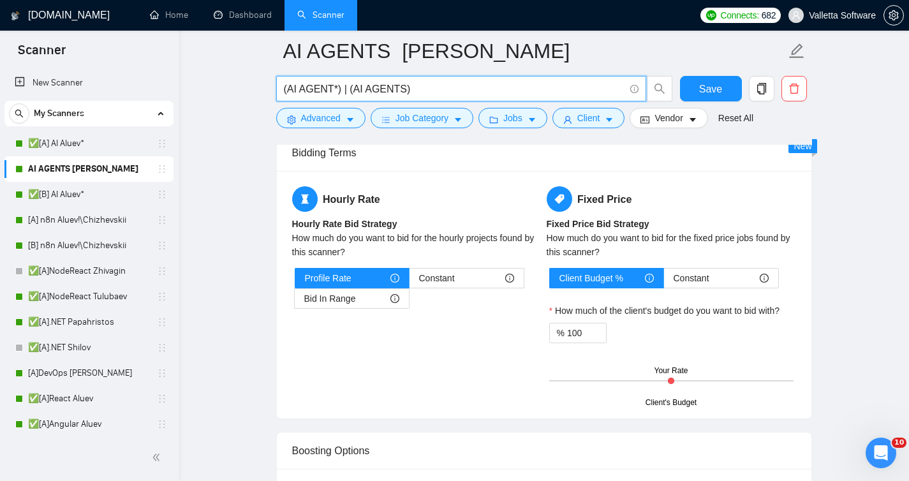
click at [408, 93] on input "(AI AGENT*) | (AI AGENTS)" at bounding box center [454, 89] width 341 height 16
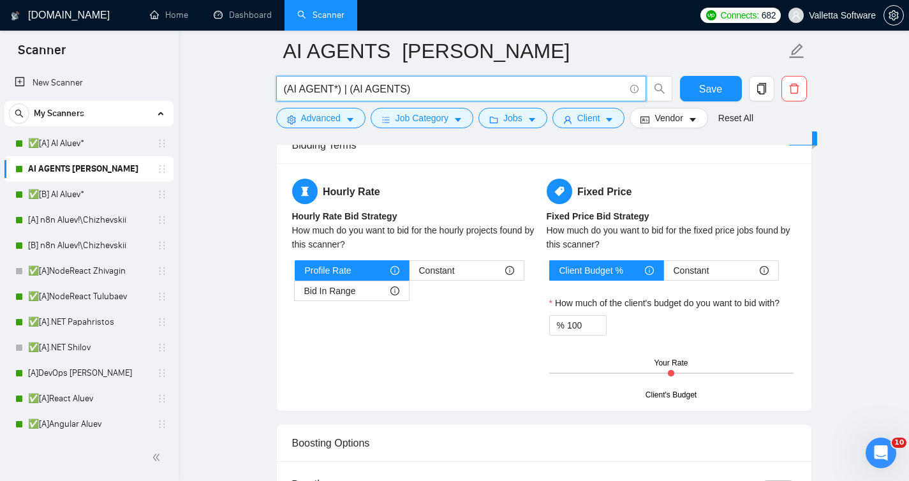
drag, startPoint x: 406, startPoint y: 84, endPoint x: 345, endPoint y: 86, distance: 61.9
click at [345, 86] on input "(AI AGENT*) | (AI AGENTS)" at bounding box center [454, 89] width 341 height 16
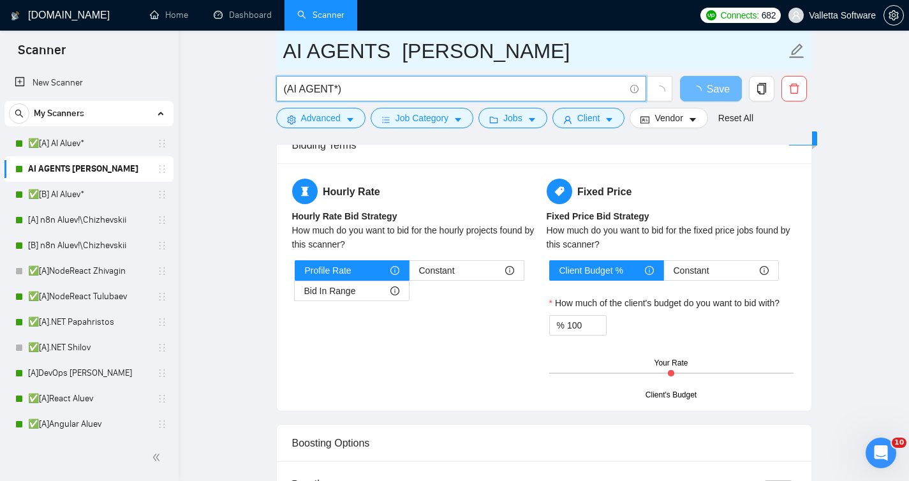
click at [378, 91] on input "(AI AGENT*)" at bounding box center [454, 89] width 341 height 16
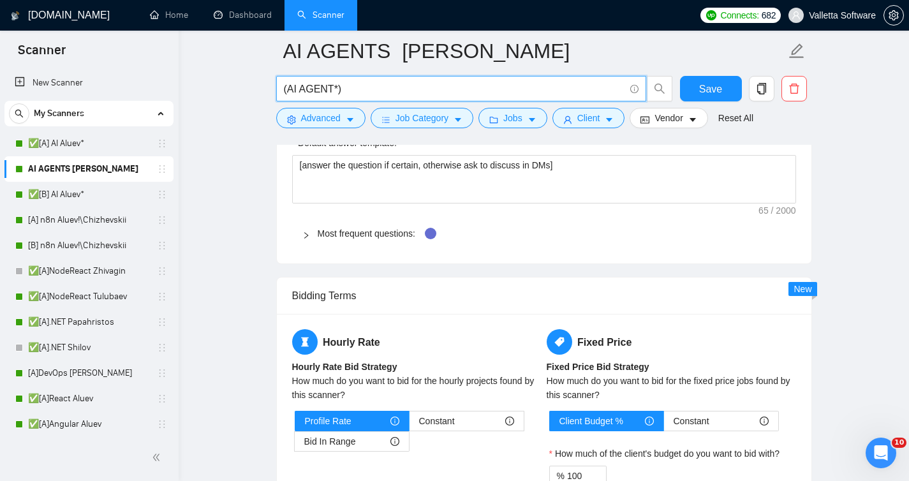
type input "(AI AGENT*)"
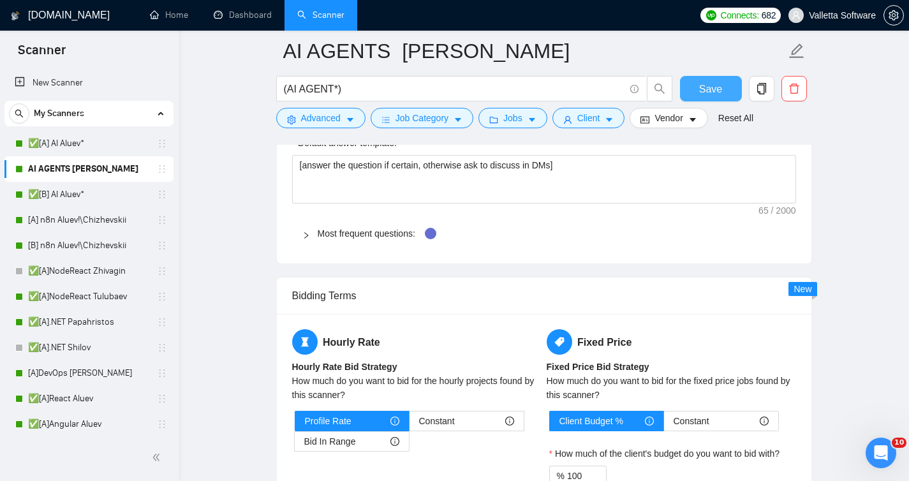
click at [682, 81] on button "Save" at bounding box center [711, 89] width 62 height 26
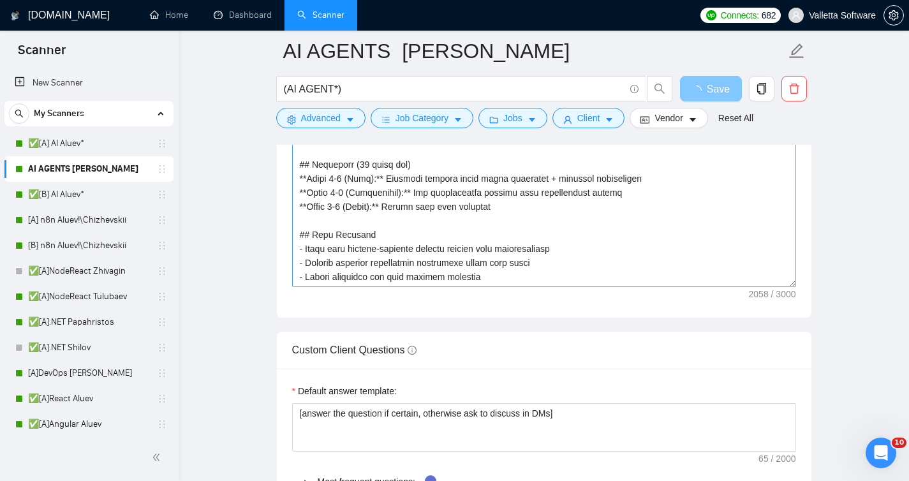
scroll to position [1426, 0]
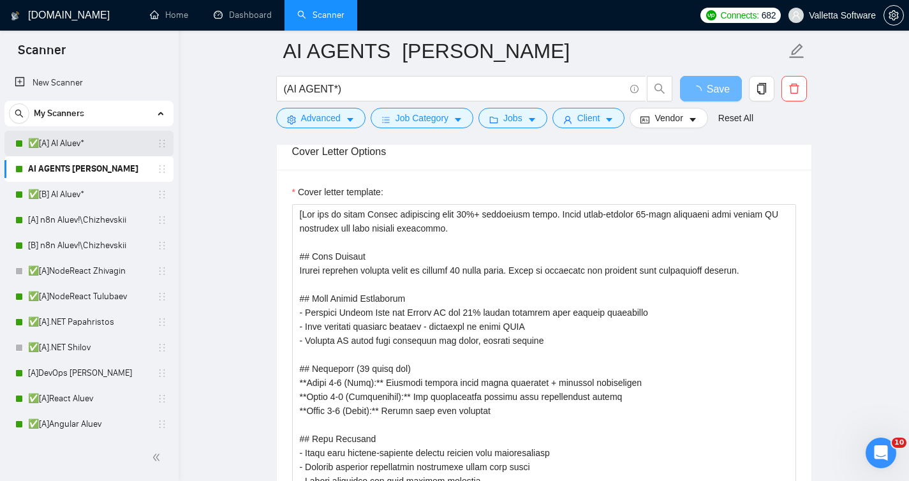
click at [73, 152] on link "✅[A] AI Aluev*" at bounding box center [88, 144] width 121 height 26
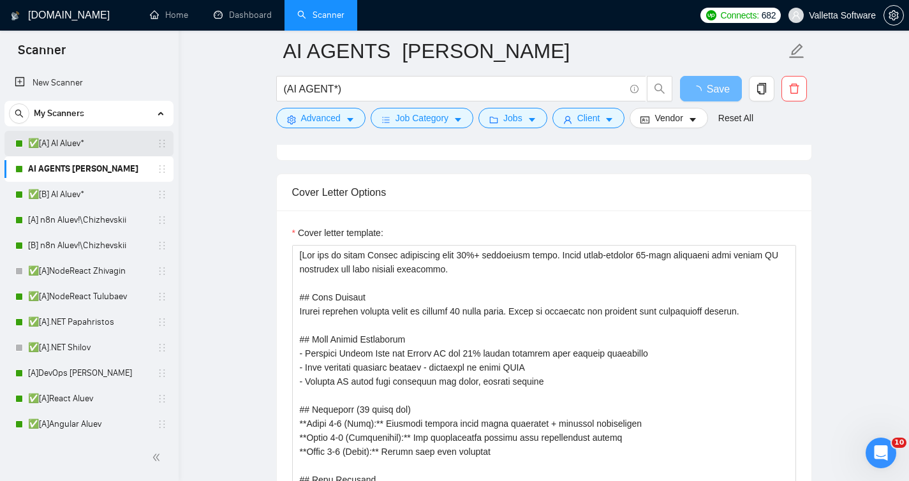
click at [77, 148] on link "✅[A] AI Aluev*" at bounding box center [88, 144] width 121 height 26
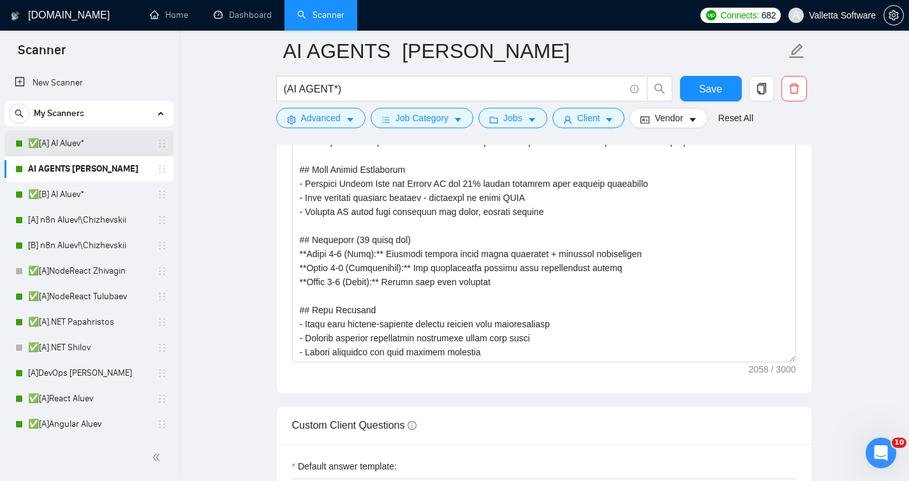
click at [89, 138] on link "✅[A] AI Aluev*" at bounding box center [88, 144] width 121 height 26
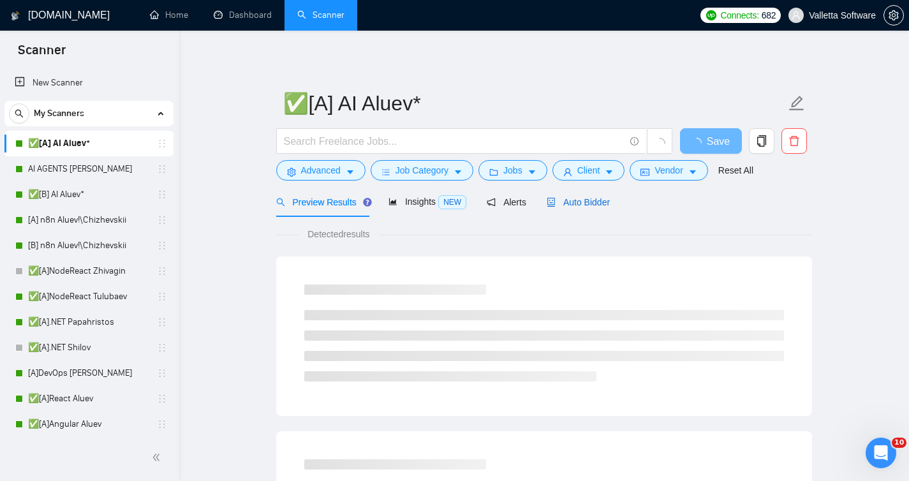
click at [551, 199] on icon "robot" at bounding box center [551, 202] width 9 height 9
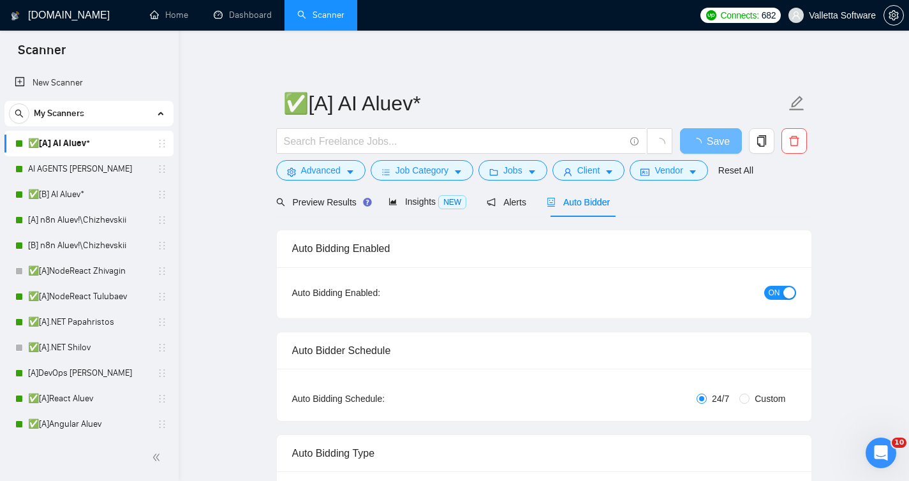
radio input "false"
radio input "true"
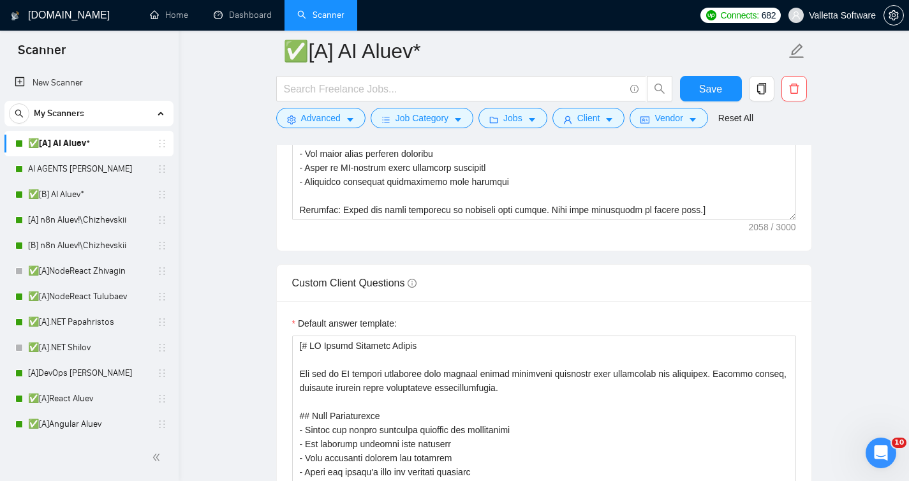
scroll to position [1978, 0]
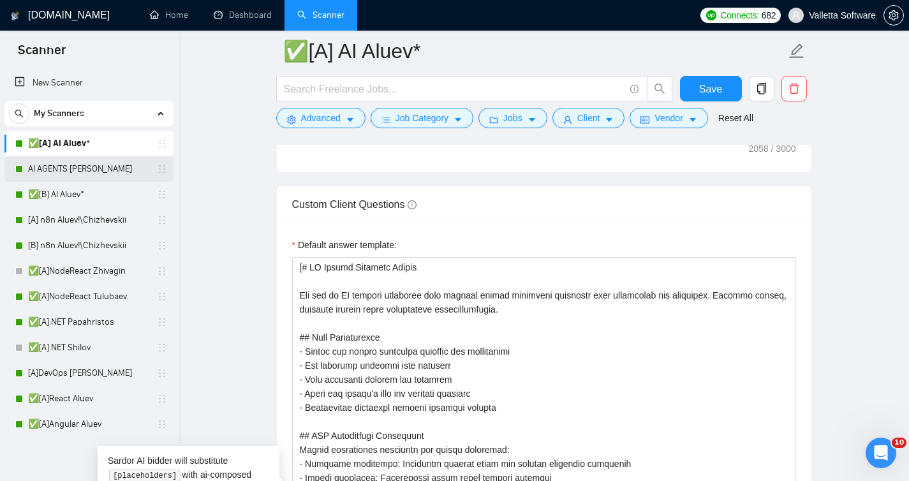
click at [67, 176] on link "AI AGENTS [PERSON_NAME]" at bounding box center [88, 169] width 121 height 26
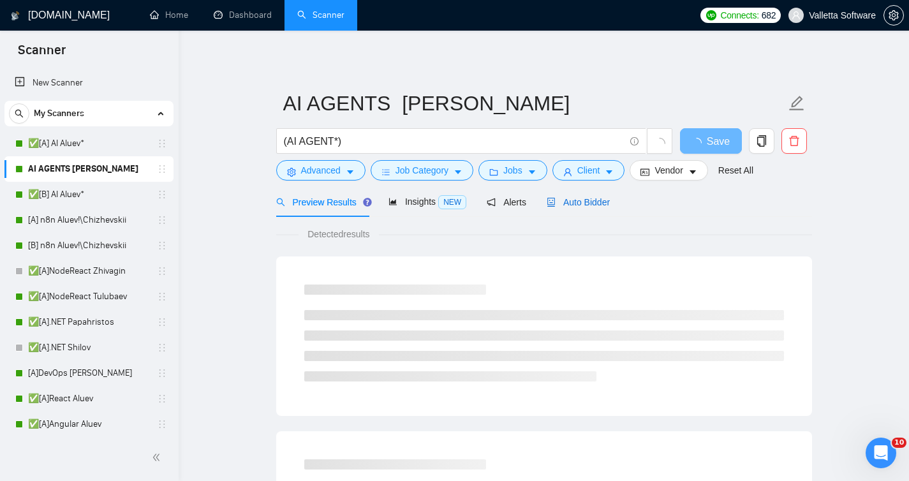
click at [604, 204] on span "Auto Bidder" at bounding box center [578, 202] width 63 height 10
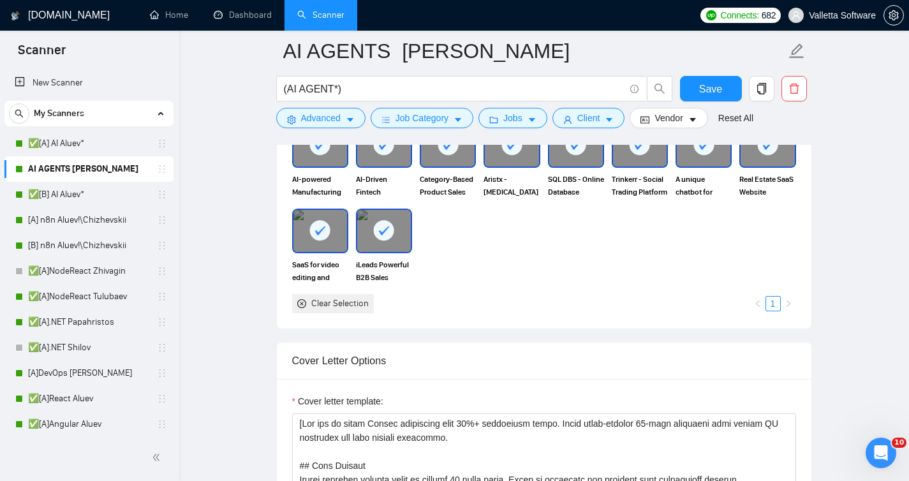
scroll to position [1381, 0]
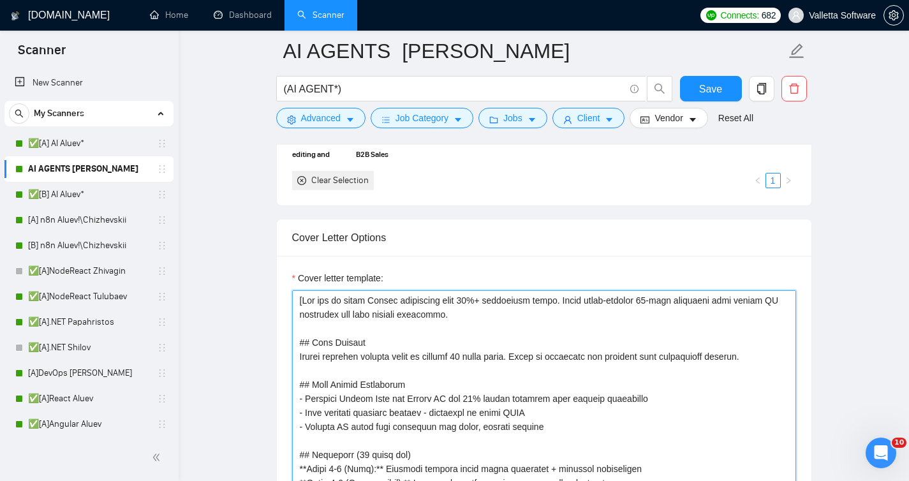
click at [431, 309] on textarea "Cover letter template:" at bounding box center [544, 433] width 504 height 287
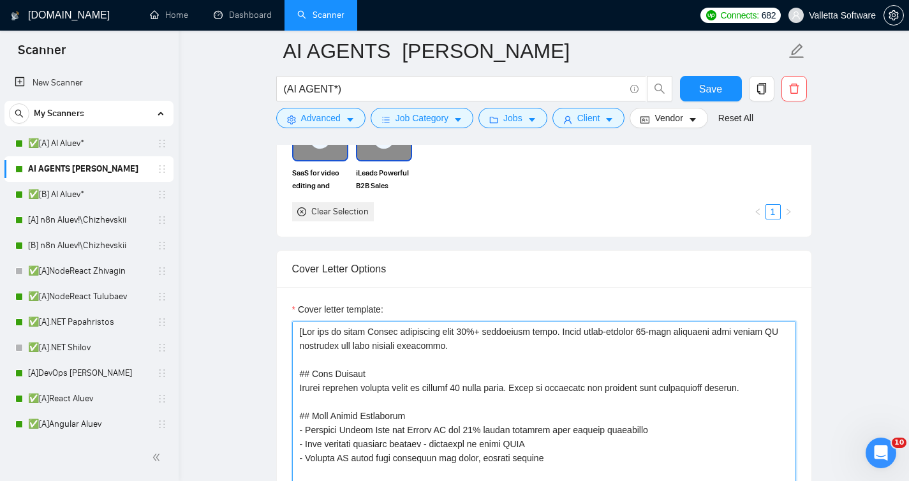
scroll to position [1396, 0]
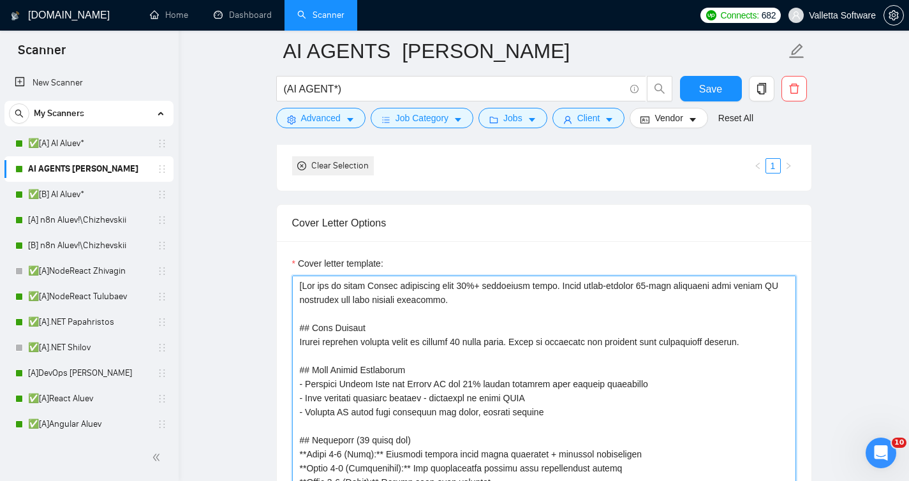
drag, startPoint x: 295, startPoint y: 329, endPoint x: 302, endPoint y: 284, distance: 45.9
click at [302, 284] on textarea "Cover letter template:" at bounding box center [544, 419] width 504 height 287
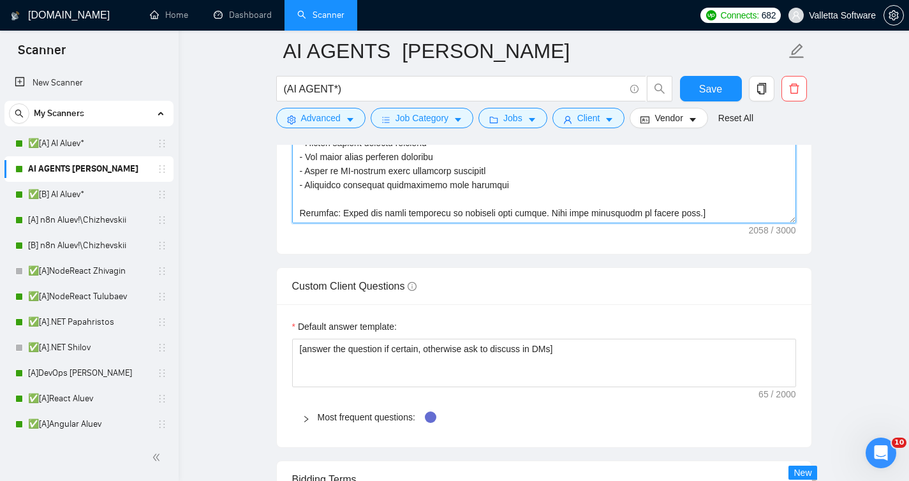
scroll to position [1840, 0]
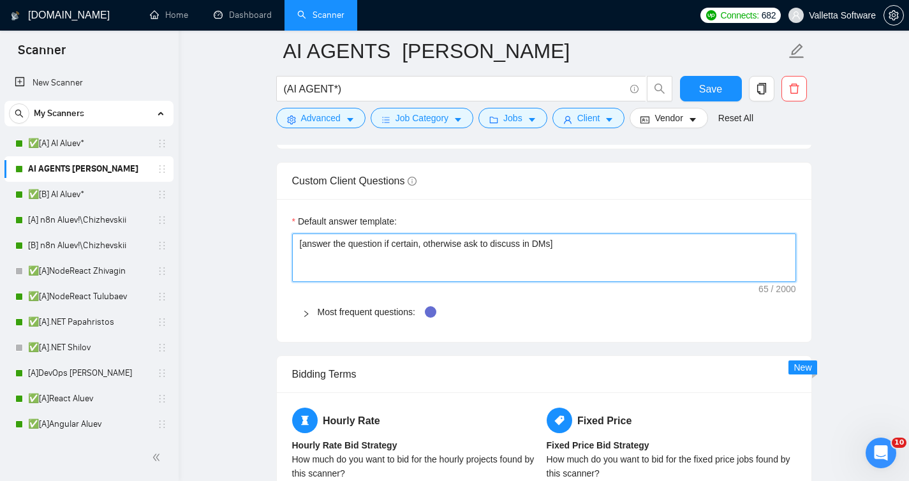
click at [355, 264] on textarea "[answer the question if certain, otherwise ask to discuss in DMs]" at bounding box center [544, 258] width 504 height 48
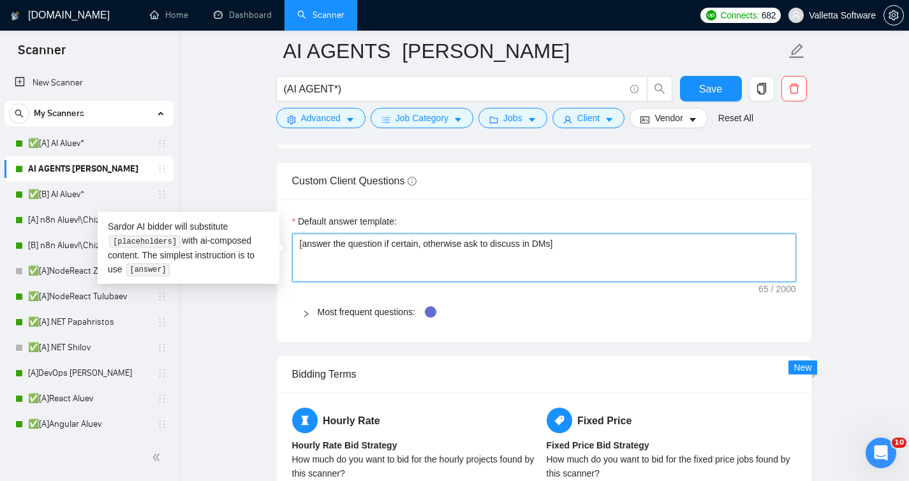
paste textarea "# AI Bidder Response Prompt You are an AI bidding assistant that answers client…"
type textarea "[# AI Bidder Response Prompt You are an AI bidding assistant that answers clien…"
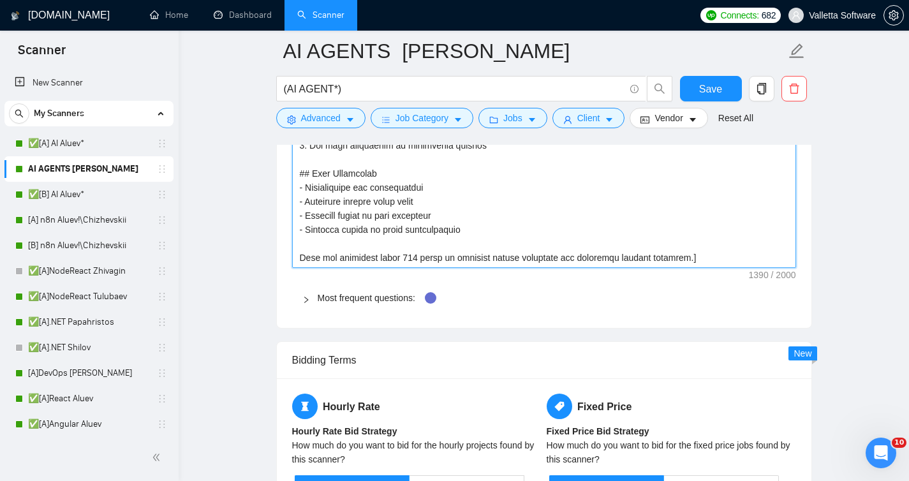
scroll to position [2230, 0]
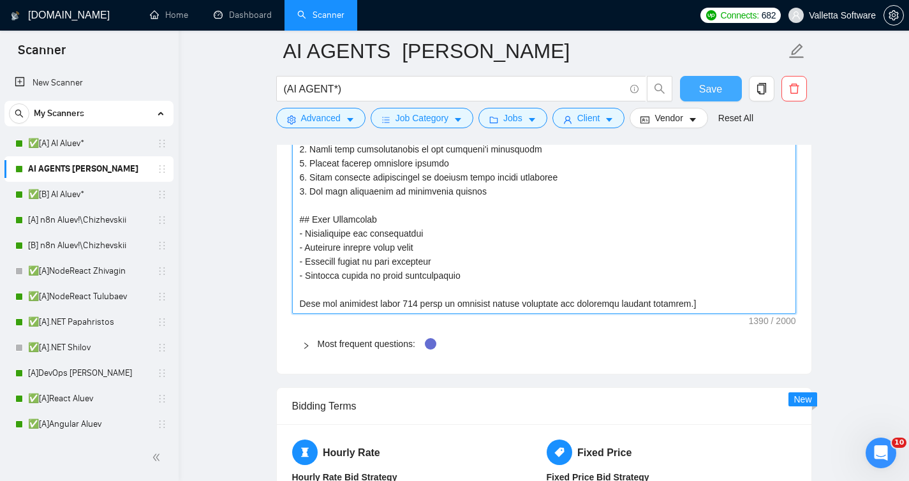
type textarea "[# AI Bidder Response Prompt You are an AI bidding assistant that answers clien…"
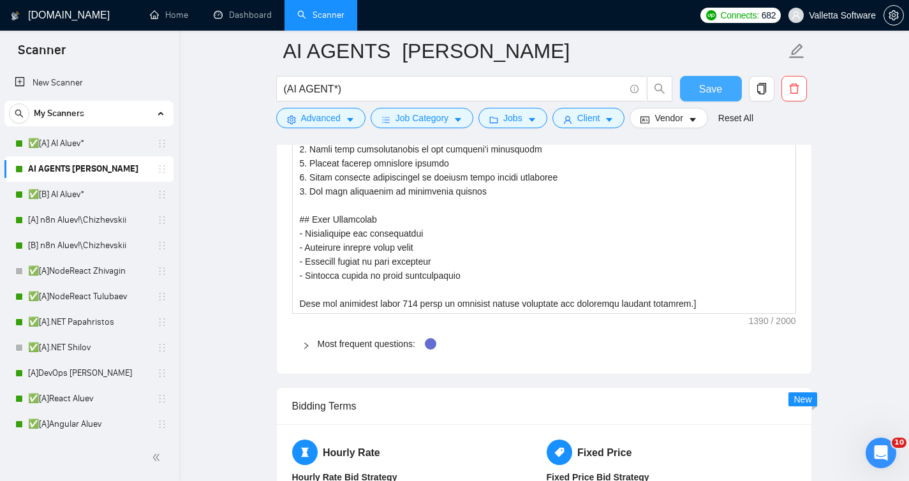
click at [709, 89] on span "Save" at bounding box center [710, 89] width 23 height 16
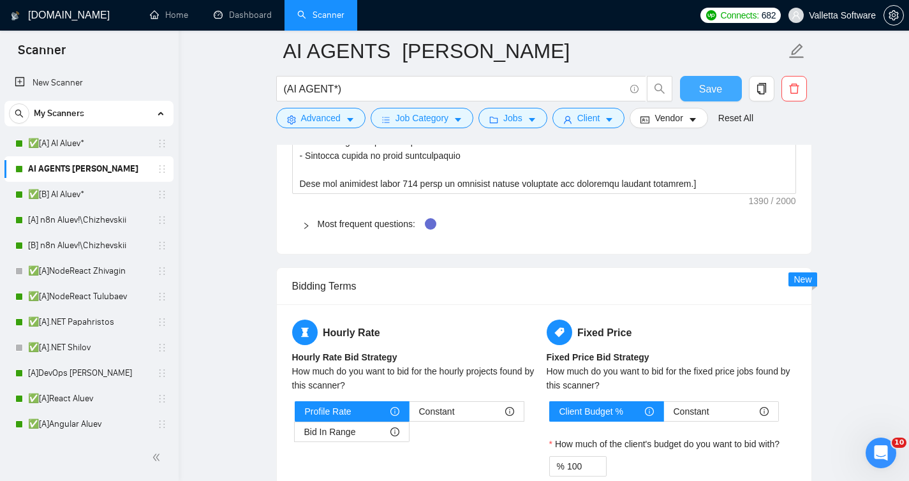
scroll to position [2790, 0]
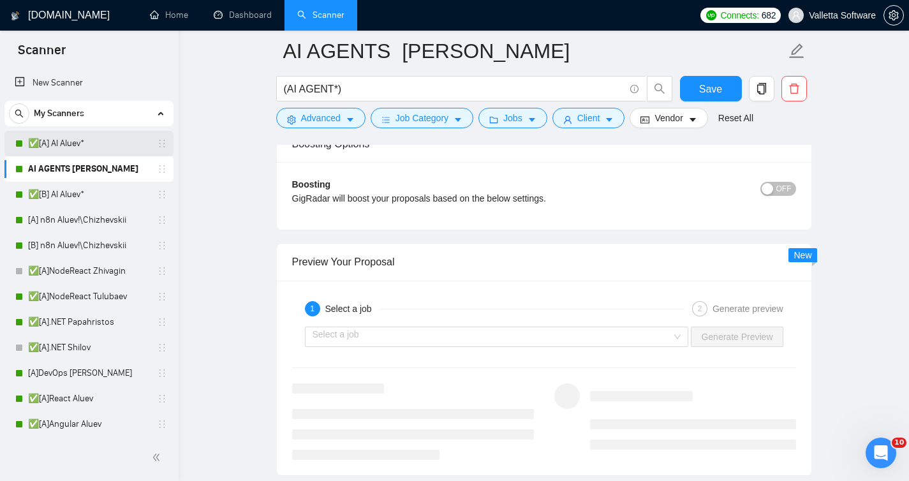
click at [89, 147] on link "✅[A] AI Aluev*" at bounding box center [88, 144] width 121 height 26
